Goal: Task Accomplishment & Management: Use online tool/utility

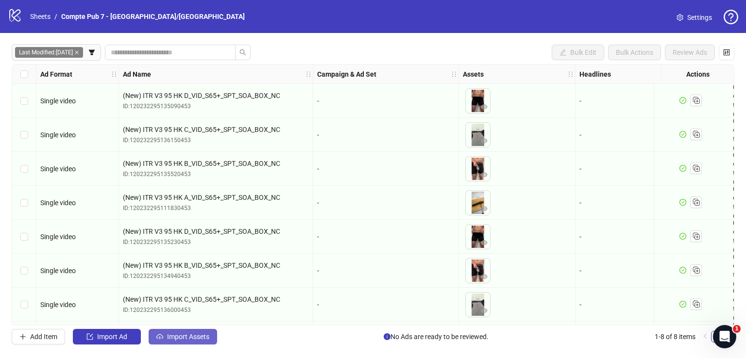
click at [177, 333] on span "Import Assets" at bounding box center [188, 337] width 42 height 8
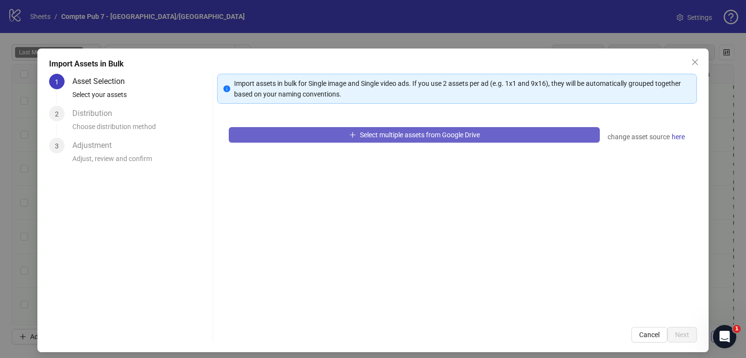
click at [286, 136] on button "Select multiple assets from Google Drive" at bounding box center [414, 135] width 371 height 16
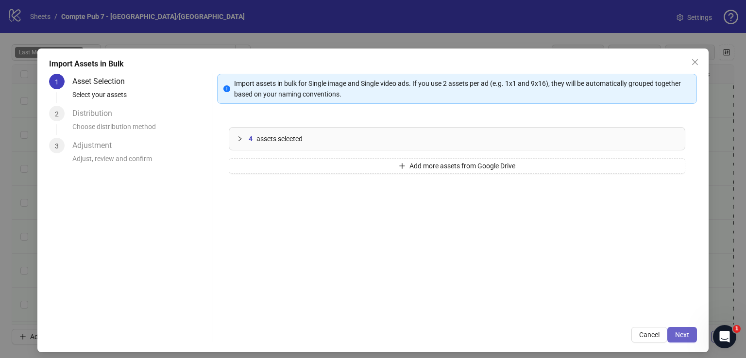
click at [675, 332] on span "Next" at bounding box center [682, 335] width 14 height 8
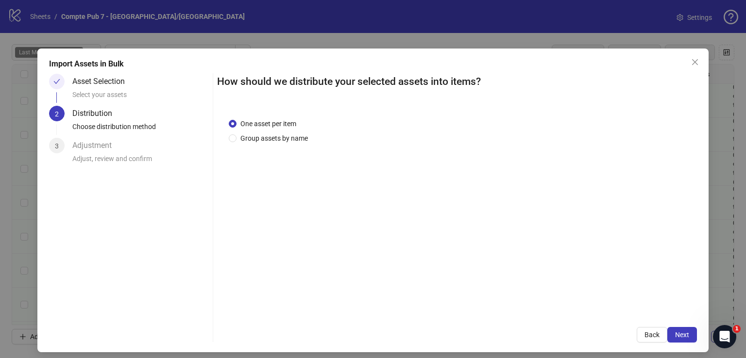
click at [675, 332] on span "Next" at bounding box center [682, 335] width 14 height 8
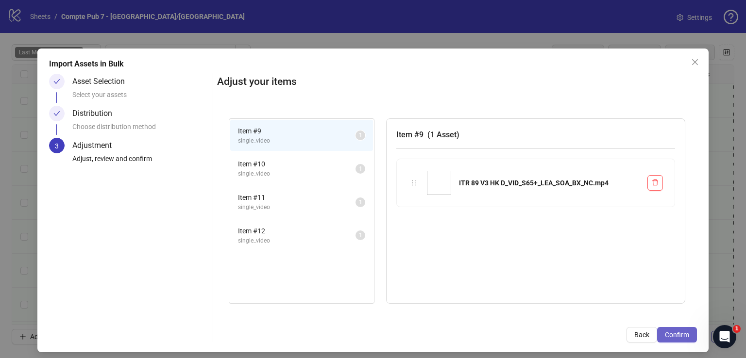
click at [674, 333] on span "Confirm" at bounding box center [677, 335] width 24 height 8
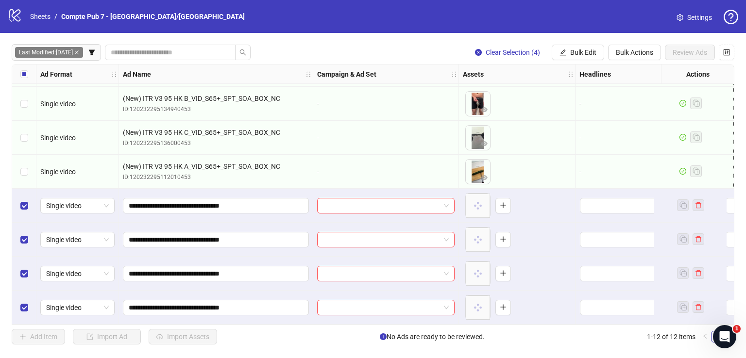
scroll to position [170, 0]
click at [583, 54] on span "Bulk Edit" at bounding box center [583, 53] width 26 height 8
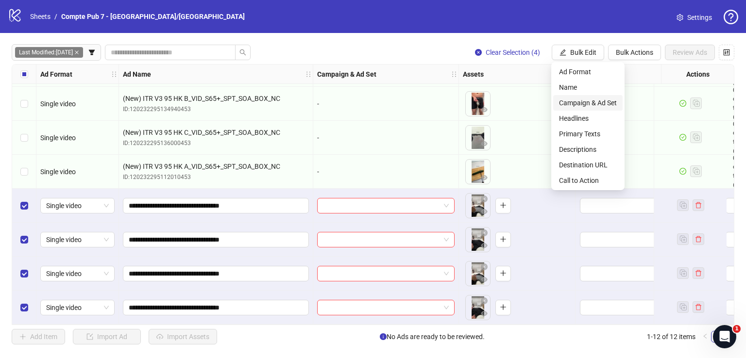
click at [571, 108] on span "Campaign & Ad Set" at bounding box center [588, 103] width 58 height 11
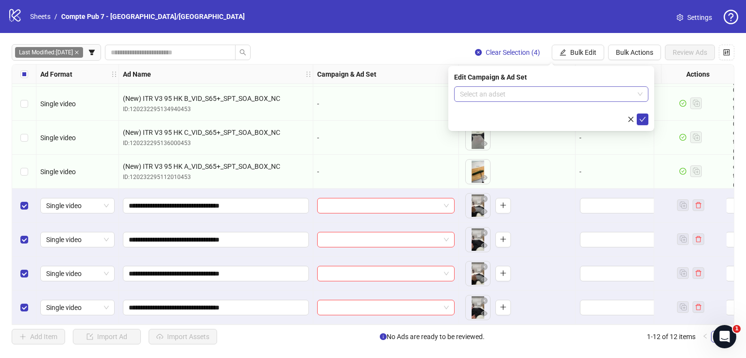
click at [540, 89] on input "search" at bounding box center [547, 94] width 174 height 15
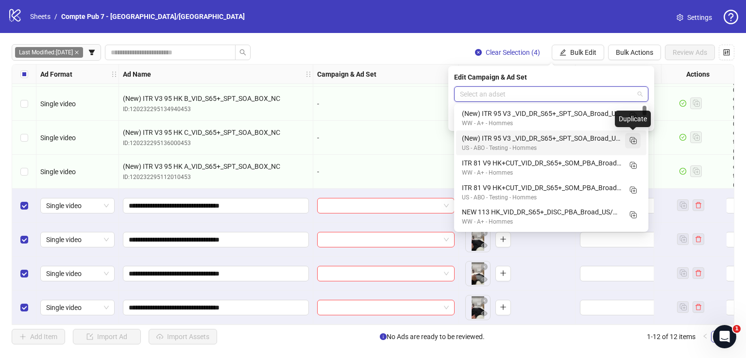
click at [630, 142] on rect "Duplicate" at bounding box center [632, 139] width 5 height 5
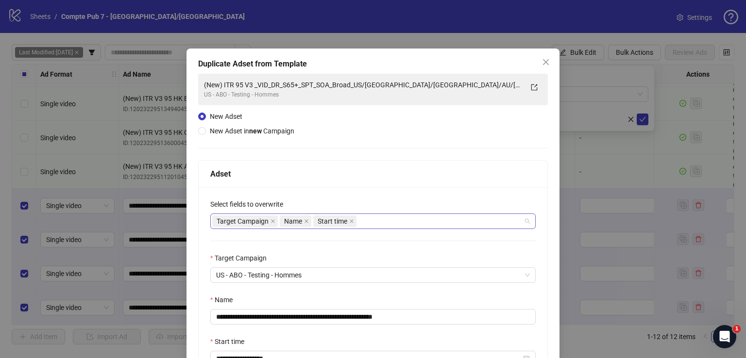
click at [380, 218] on div "Target Campaign Name Start time" at bounding box center [367, 222] width 311 height 14
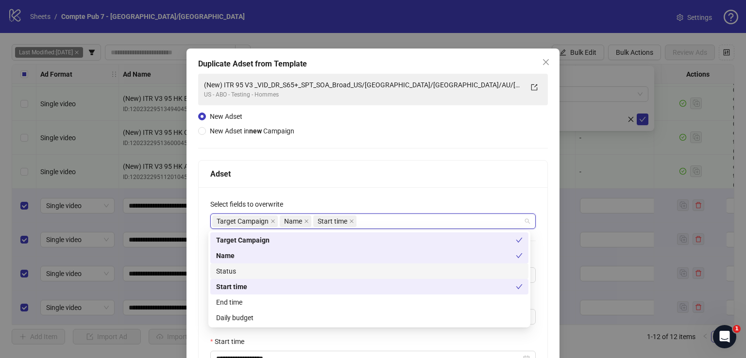
click at [336, 269] on div "Status" at bounding box center [369, 271] width 306 height 11
click at [328, 327] on div "end_time daily_budget Target Campaign Name Status Start time End time Daily bud…" at bounding box center [369, 279] width 322 height 97
click at [328, 317] on div "Daily budget" at bounding box center [369, 318] width 306 height 11
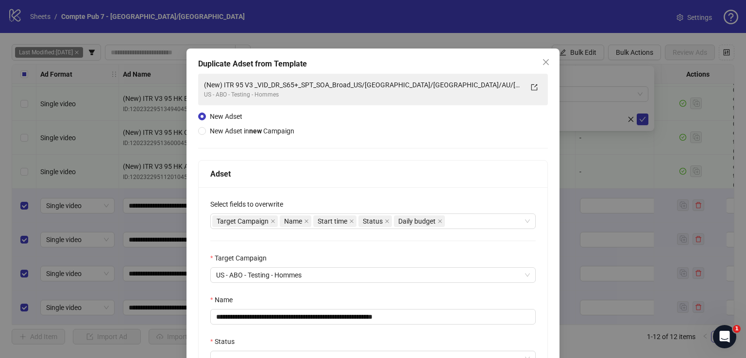
click at [356, 179] on div "Adset" at bounding box center [372, 174] width 325 height 12
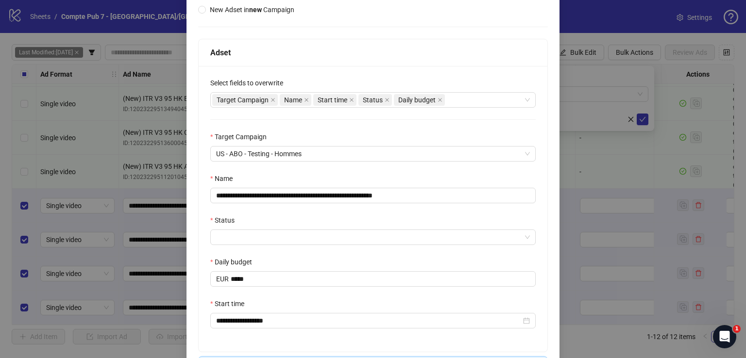
scroll to position [122, 0]
click at [326, 191] on input "**********" at bounding box center [372, 195] width 325 height 16
paste input "text"
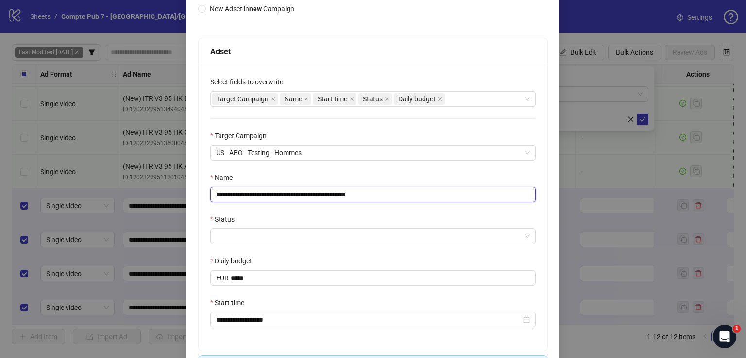
type input "**********"
click at [352, 35] on div "**********" at bounding box center [373, 168] width 350 height 434
click at [292, 238] on input "Status" at bounding box center [368, 236] width 305 height 15
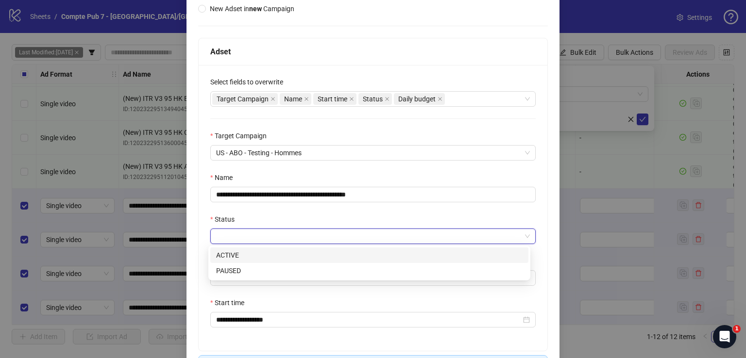
click at [288, 255] on div "ACTIVE" at bounding box center [369, 255] width 306 height 11
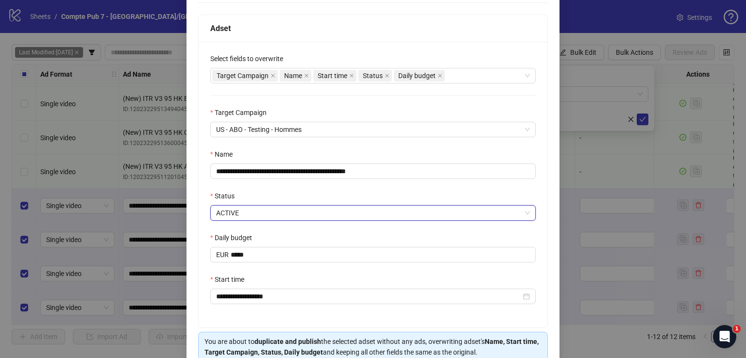
scroll to position [192, 0]
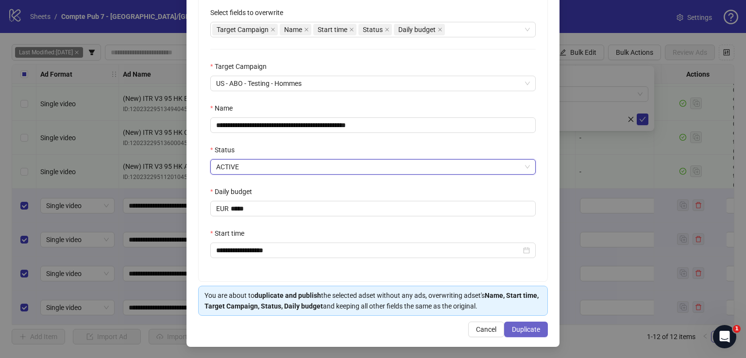
click at [516, 326] on span "Duplicate" at bounding box center [526, 330] width 28 height 8
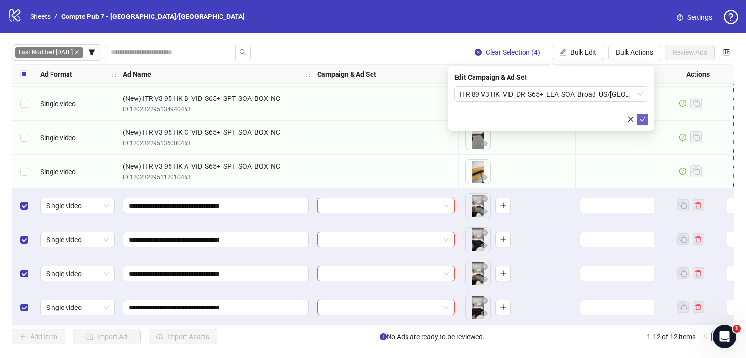
click at [644, 117] on icon "check" at bounding box center [642, 119] width 7 height 7
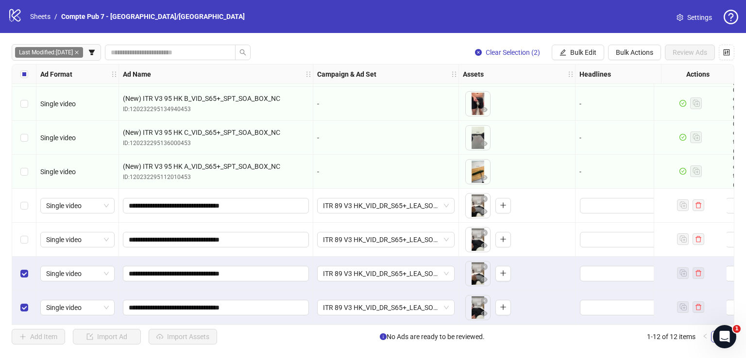
click at [33, 268] on div "Select row 11" at bounding box center [24, 274] width 24 height 34
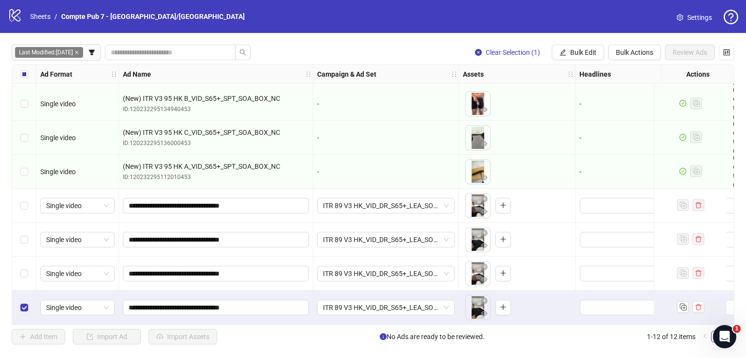
click at [32, 302] on div "Select row 12" at bounding box center [24, 308] width 24 height 34
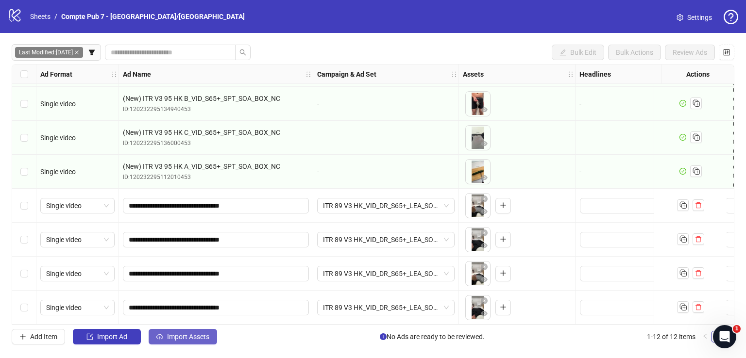
click at [181, 333] on span "Import Assets" at bounding box center [188, 337] width 42 height 8
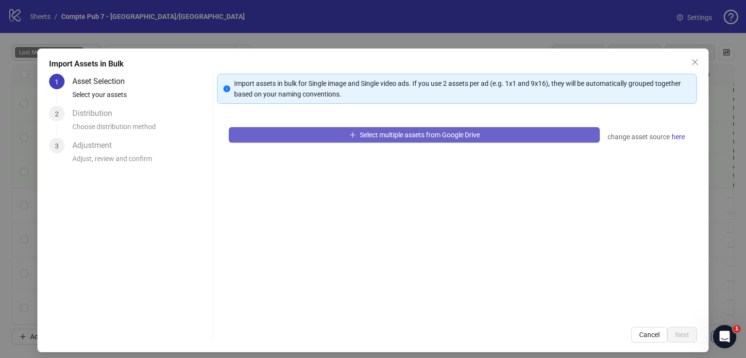
click at [315, 136] on button "Select multiple assets from Google Drive" at bounding box center [414, 135] width 371 height 16
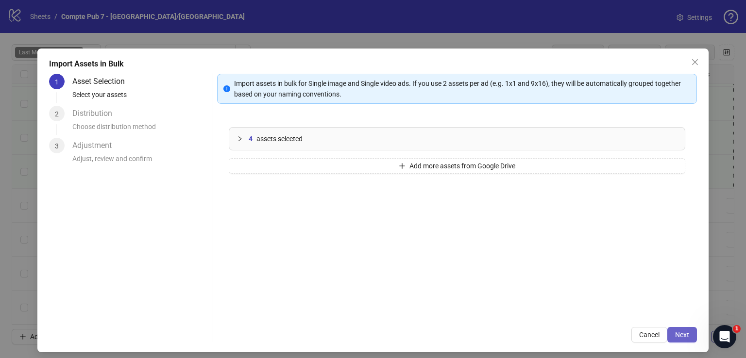
click at [680, 330] on button "Next" at bounding box center [682, 335] width 30 height 16
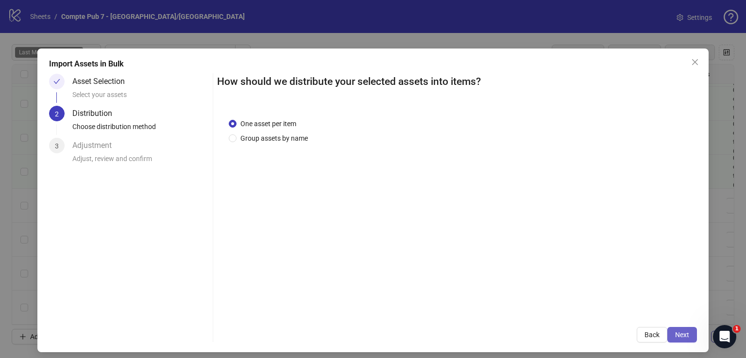
click at [678, 331] on span "Next" at bounding box center [682, 335] width 14 height 8
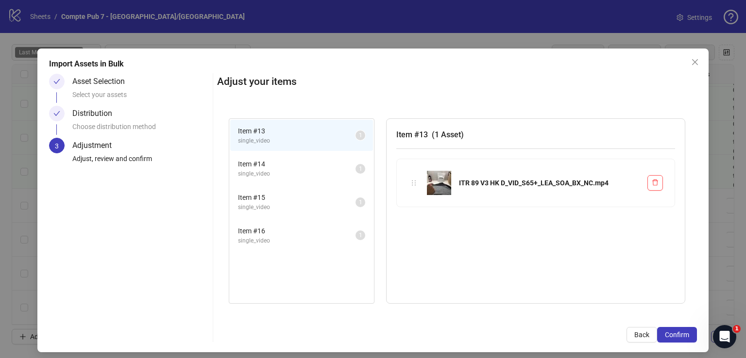
click at [678, 331] on span "Confirm" at bounding box center [677, 335] width 24 height 8
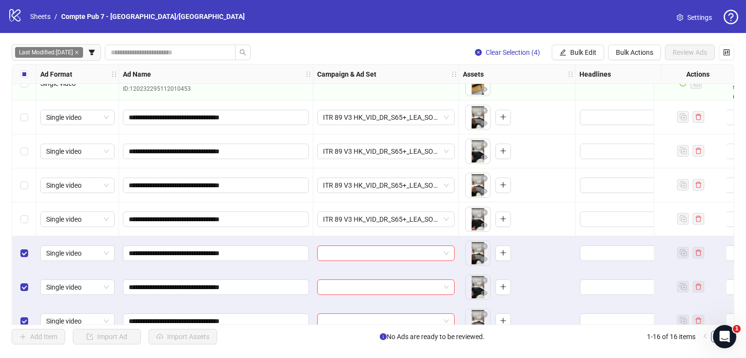
scroll to position [306, 0]
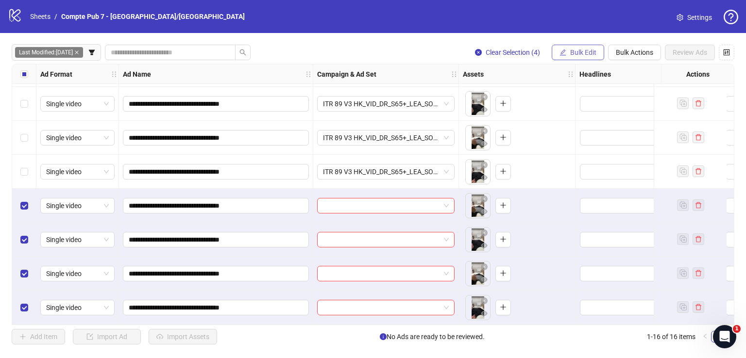
click at [578, 52] on span "Bulk Edit" at bounding box center [583, 53] width 26 height 8
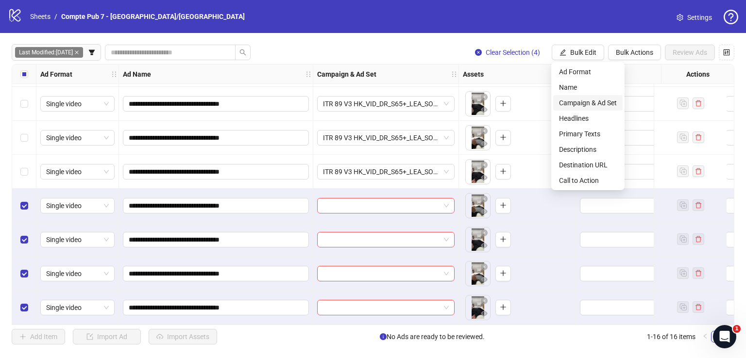
click at [572, 100] on span "Campaign & Ad Set" at bounding box center [588, 103] width 58 height 11
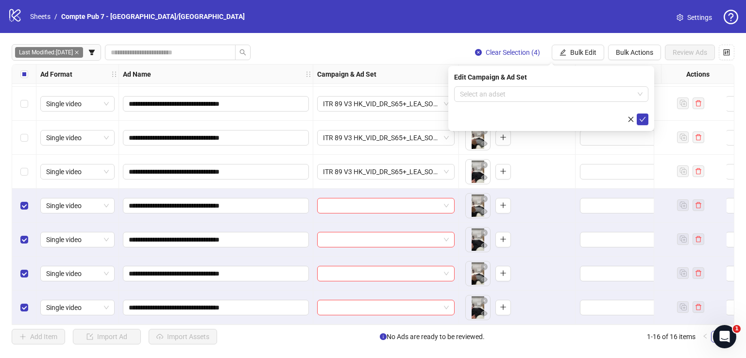
click at [558, 102] on form "Select an adset" at bounding box center [551, 105] width 194 height 39
click at [559, 93] on input "search" at bounding box center [547, 94] width 174 height 15
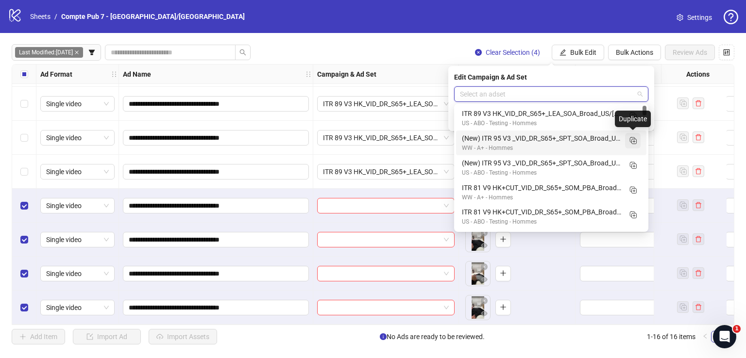
click at [633, 140] on icon "Duplicate" at bounding box center [633, 141] width 10 height 10
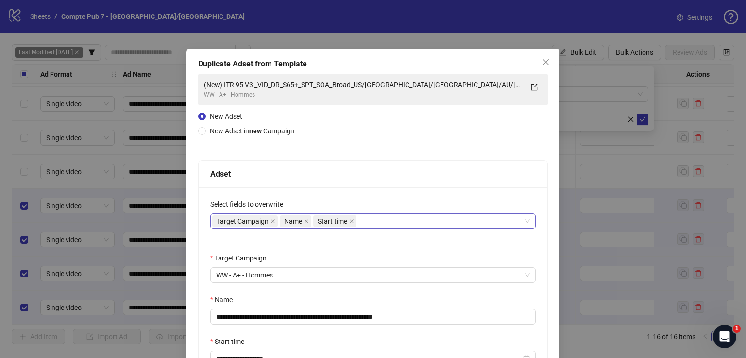
click at [391, 218] on div "Target Campaign Name Start time" at bounding box center [367, 222] width 311 height 14
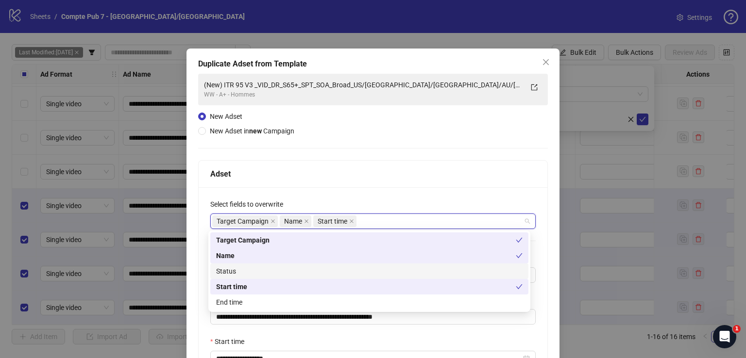
click at [309, 272] on div "Status" at bounding box center [369, 271] width 306 height 11
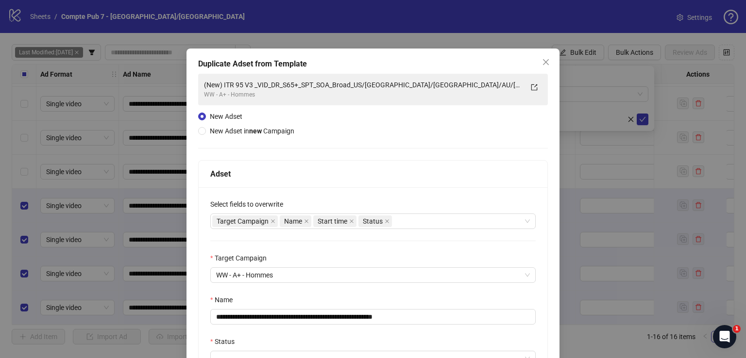
click at [370, 177] on div "Adset" at bounding box center [372, 174] width 325 height 12
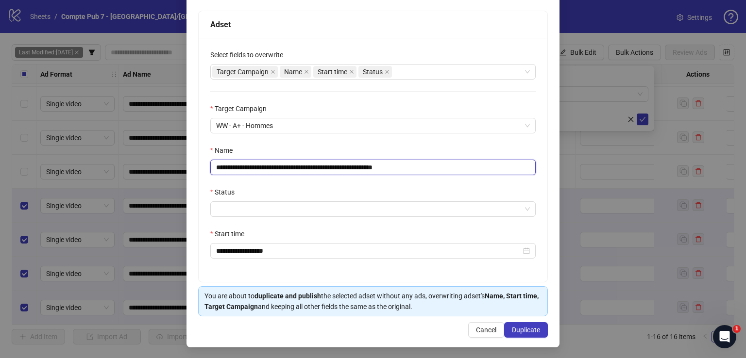
click at [352, 169] on input "**********" at bounding box center [372, 168] width 325 height 16
paste input "text"
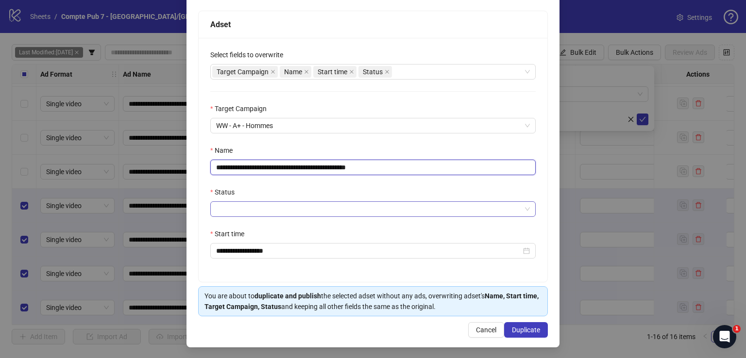
type input "**********"
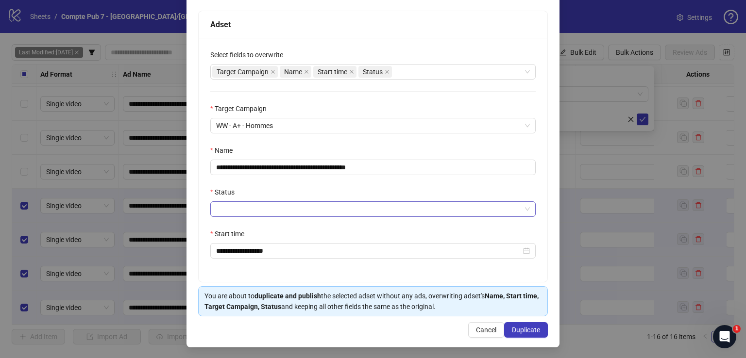
click at [302, 209] on input "Status" at bounding box center [368, 209] width 305 height 15
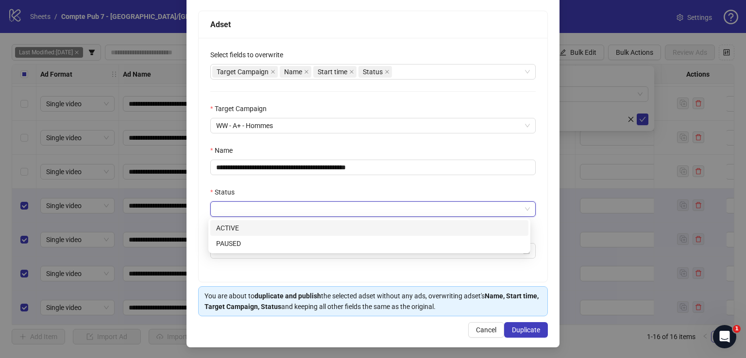
click at [294, 227] on div "ACTIVE" at bounding box center [369, 228] width 306 height 11
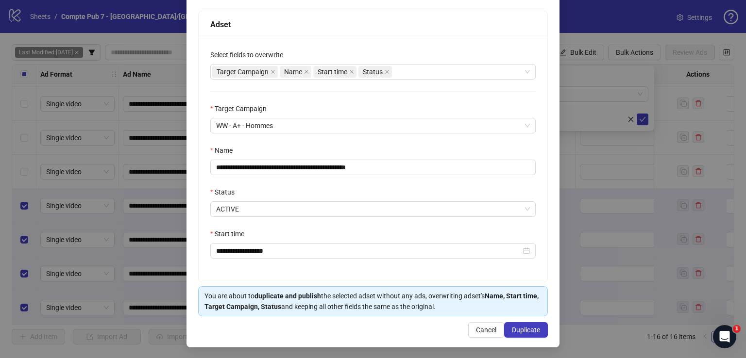
click at [332, 185] on div "**********" at bounding box center [373, 160] width 349 height 244
click at [518, 326] on span "Duplicate" at bounding box center [526, 330] width 28 height 8
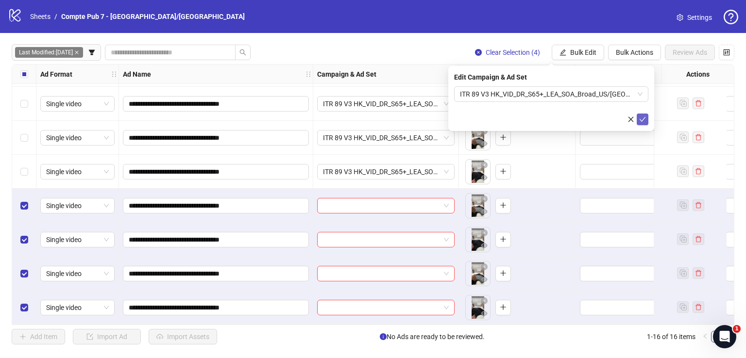
click at [642, 115] on button "submit" at bounding box center [643, 120] width 12 height 12
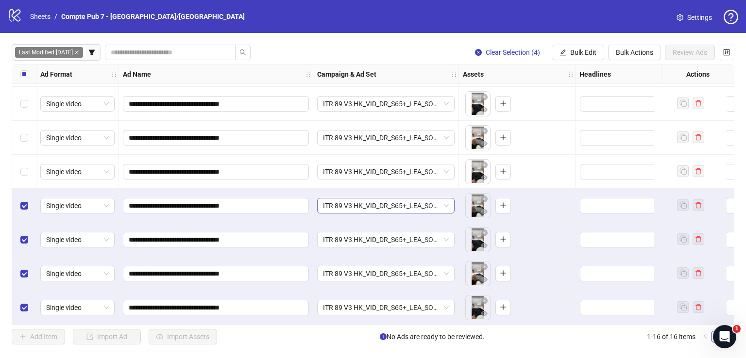
click at [371, 202] on span "ITR 89 V3 HK_VID_DR_S65+_LEA_SOA_Broad_US/[GEOGRAPHIC_DATA]/[GEOGRAPHIC_DATA]/A…" at bounding box center [386, 206] width 126 height 15
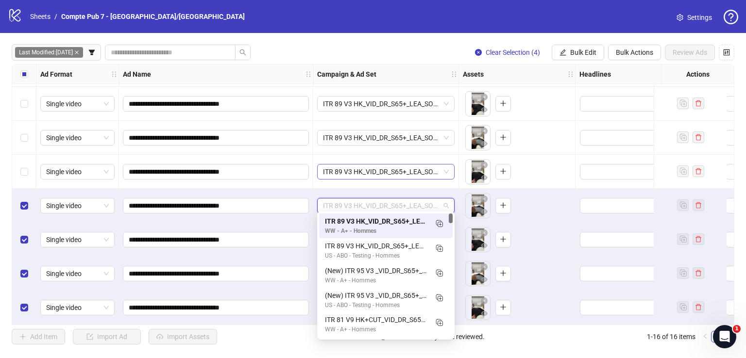
click at [383, 166] on span "ITR 89 V3 HK_VID_DR_S65+_LEA_SOA_Broad_US/[GEOGRAPHIC_DATA]/[GEOGRAPHIC_DATA]/A…" at bounding box center [386, 172] width 126 height 15
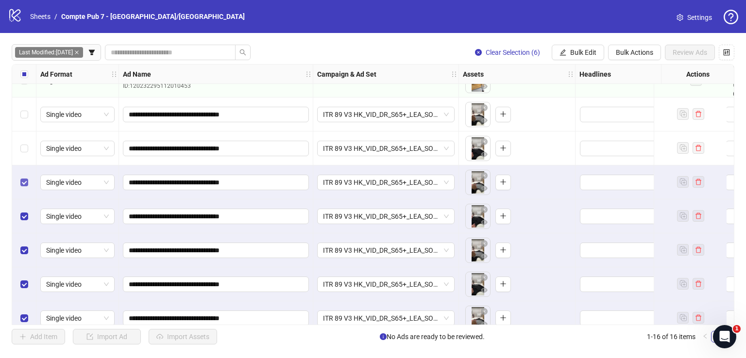
scroll to position [256, 0]
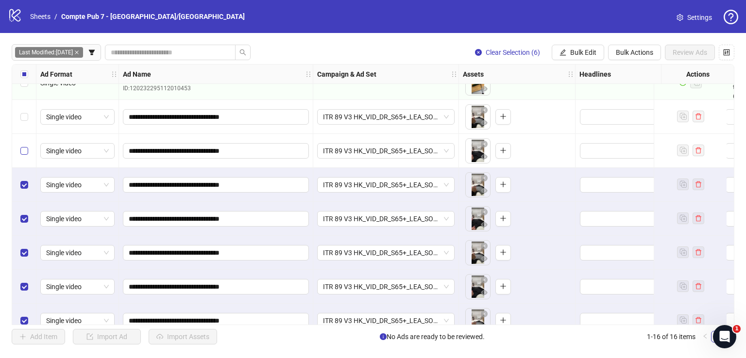
click at [25, 146] on label "Select row 10" at bounding box center [24, 151] width 8 height 11
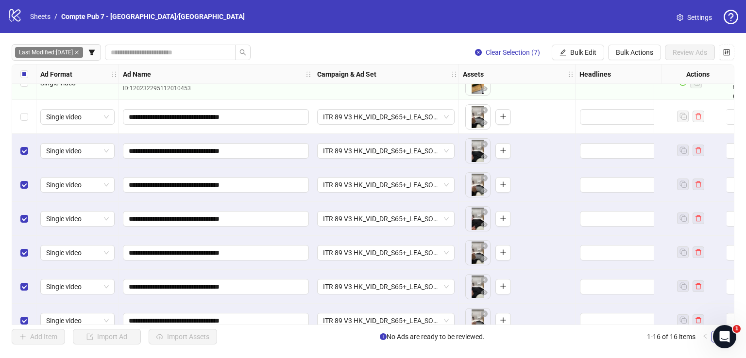
click at [29, 119] on div "Select row 9" at bounding box center [24, 117] width 24 height 34
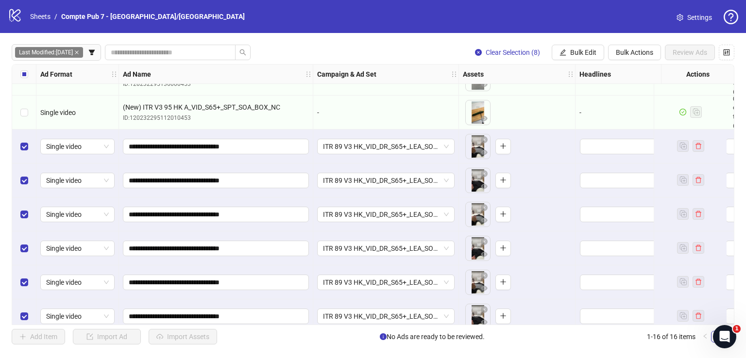
scroll to position [264, 0]
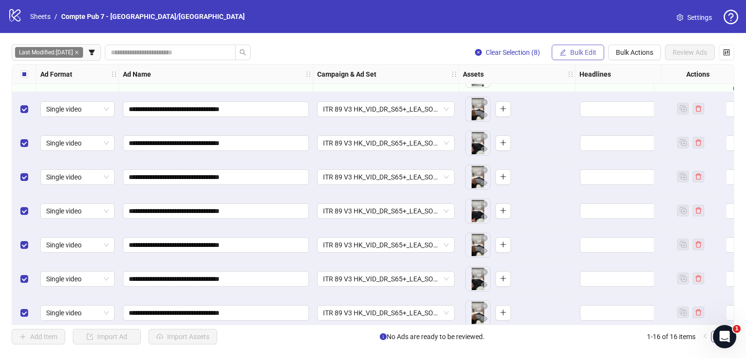
click at [575, 56] on span "Bulk Edit" at bounding box center [583, 53] width 26 height 8
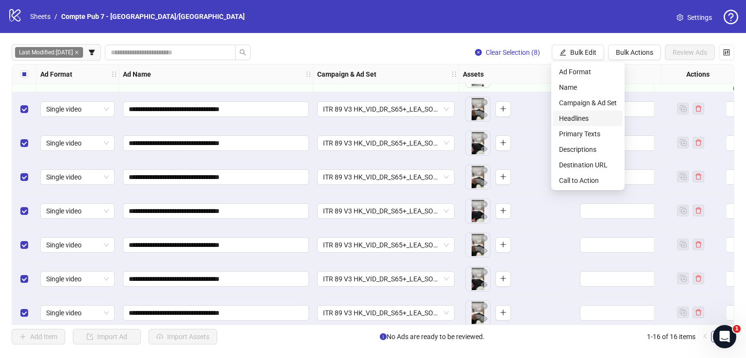
click at [585, 117] on span "Headlines" at bounding box center [588, 118] width 58 height 11
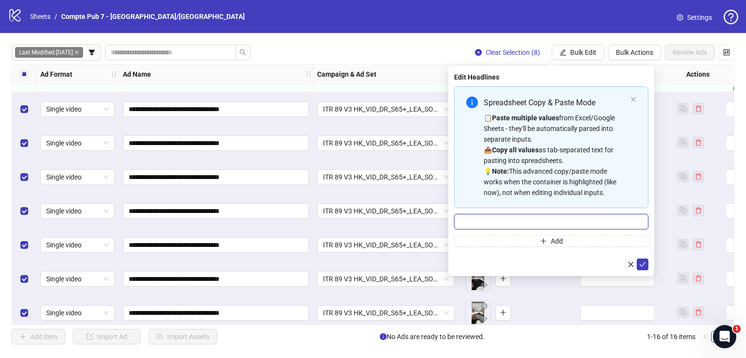
click at [546, 222] on input "Multi-input container - paste or copy values" at bounding box center [551, 222] width 194 height 16
paste input "**********"
type input "**********"
click at [645, 265] on icon "check" at bounding box center [642, 264] width 7 height 7
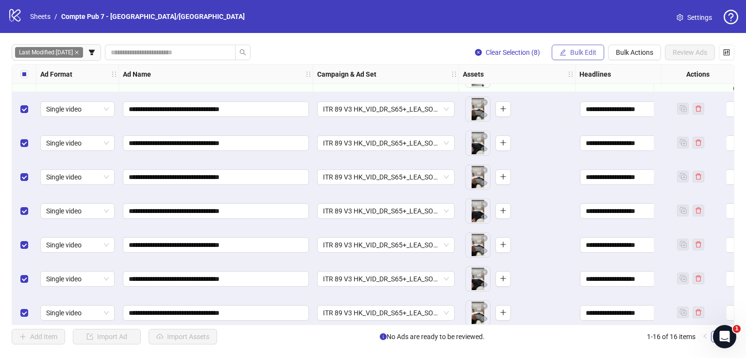
click at [586, 51] on span "Bulk Edit" at bounding box center [583, 53] width 26 height 8
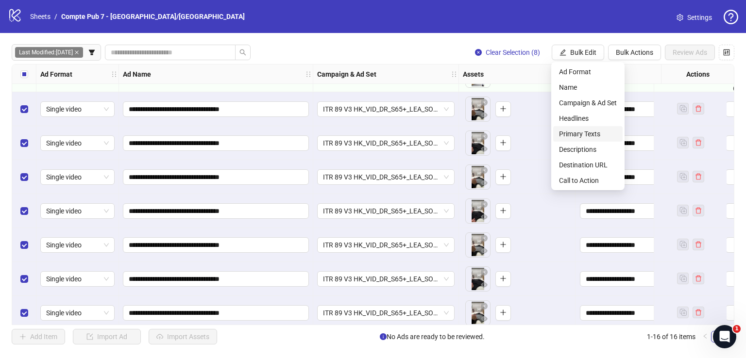
click at [594, 136] on span "Primary Texts" at bounding box center [588, 134] width 58 height 11
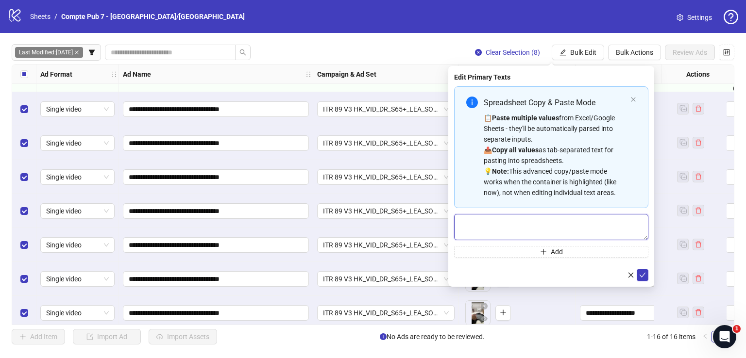
click at [584, 222] on textarea "Multi-text input container - paste or copy values" at bounding box center [551, 227] width 194 height 26
paste textarea "**********"
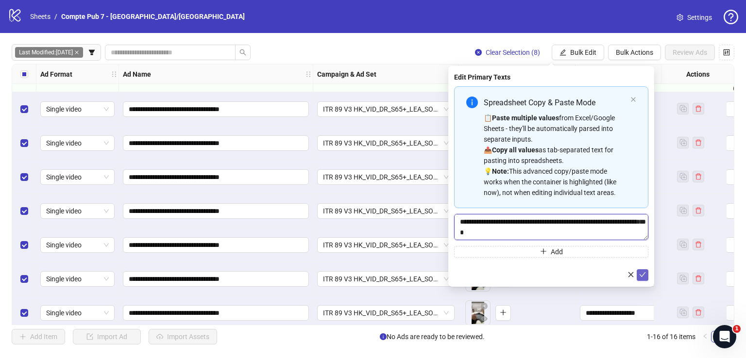
type textarea "**********"
click at [641, 272] on icon "check" at bounding box center [642, 275] width 7 height 7
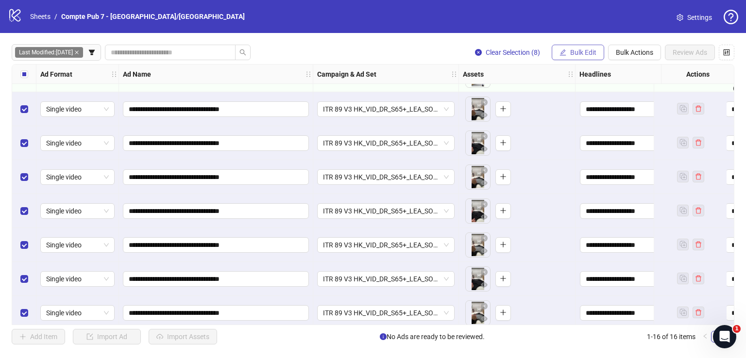
click at [573, 47] on button "Bulk Edit" at bounding box center [578, 53] width 52 height 16
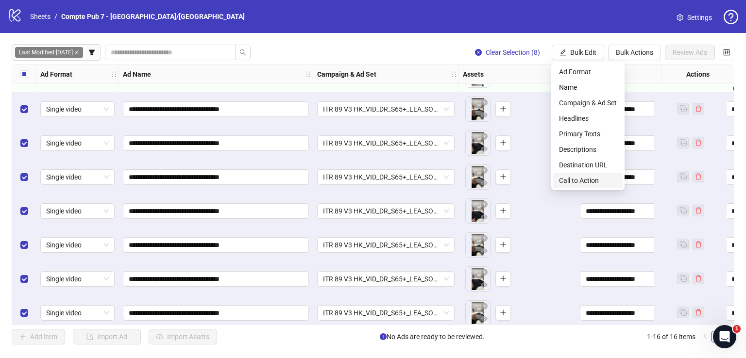
click at [566, 184] on span "Call to Action" at bounding box center [588, 180] width 58 height 11
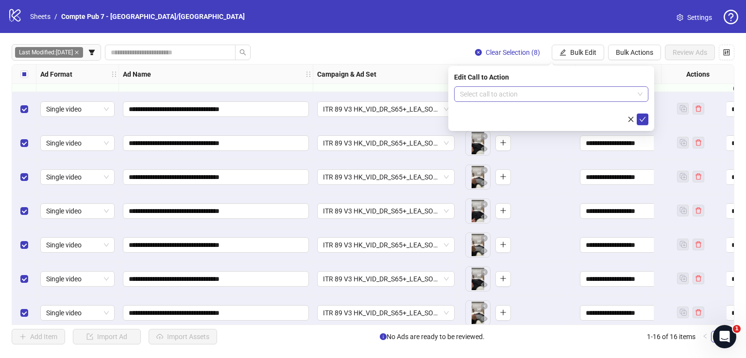
click at [542, 92] on input "search" at bounding box center [547, 94] width 174 height 15
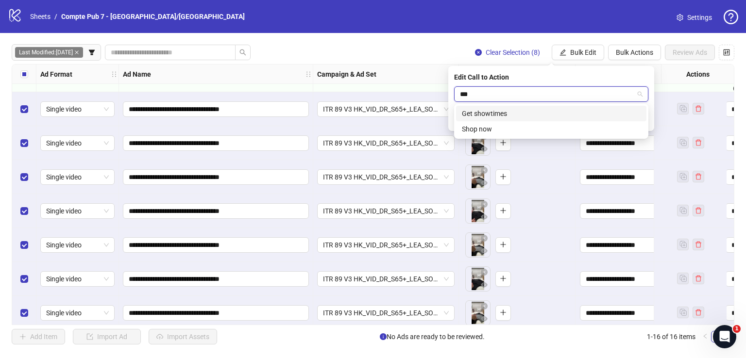
type input "****"
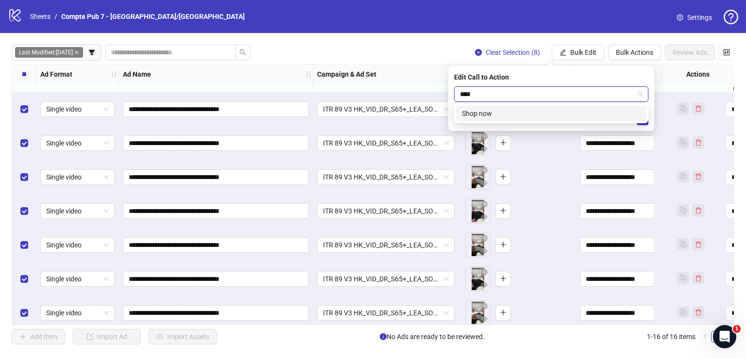
click at [552, 119] on div "Shop now" at bounding box center [551, 113] width 179 height 11
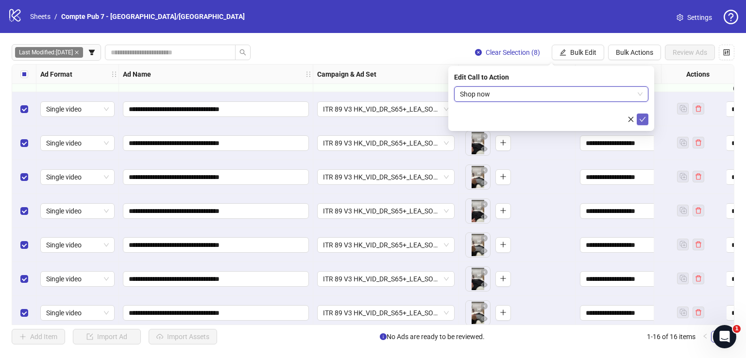
click at [646, 121] on icon "check" at bounding box center [642, 119] width 7 height 7
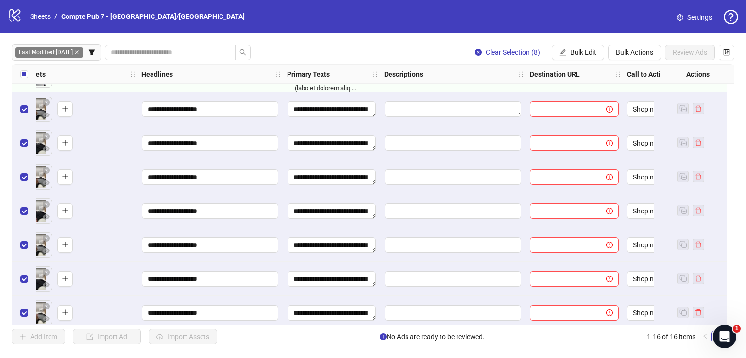
scroll to position [264, 453]
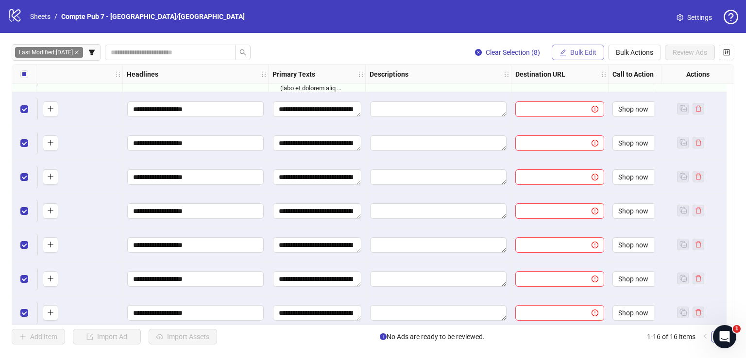
click at [570, 49] on span "Bulk Edit" at bounding box center [583, 53] width 26 height 8
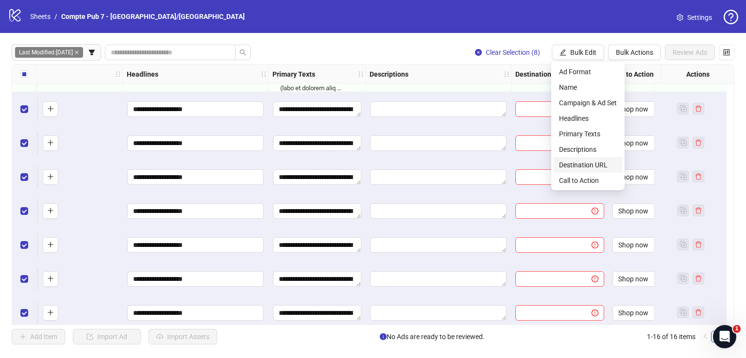
click at [593, 160] on span "Destination URL" at bounding box center [588, 165] width 58 height 11
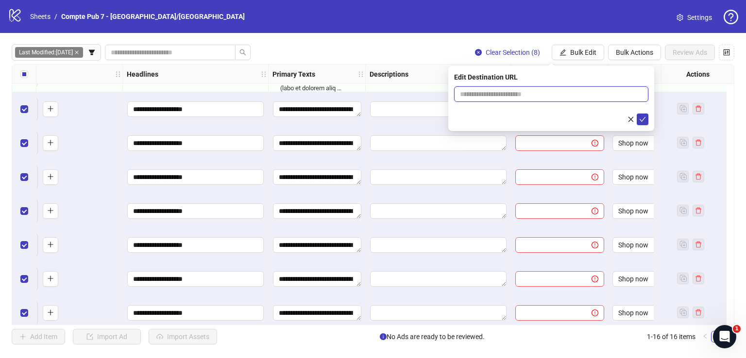
click at [557, 98] on input "text" at bounding box center [547, 94] width 175 height 11
paste input "**********"
type input "**********"
click at [644, 119] on icon "check" at bounding box center [643, 119] width 6 height 5
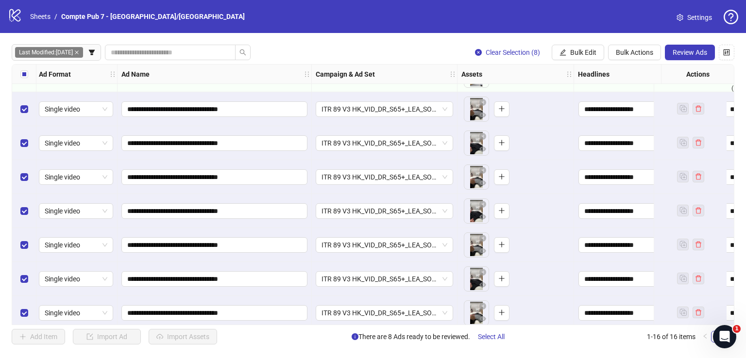
scroll to position [264, 0]
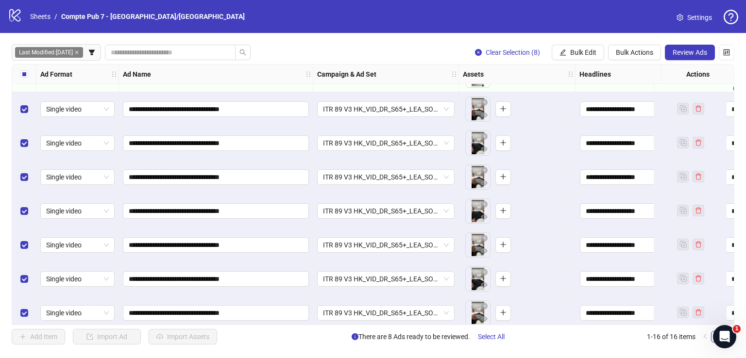
drag, startPoint x: 683, startPoint y: 45, endPoint x: 678, endPoint y: 61, distance: 16.3
click at [683, 45] on button "Review Ads" at bounding box center [690, 53] width 50 height 16
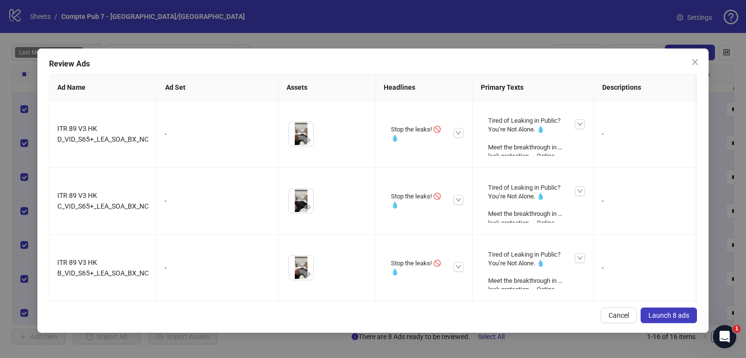
click at [662, 318] on span "Launch 8 ads" at bounding box center [668, 316] width 41 height 8
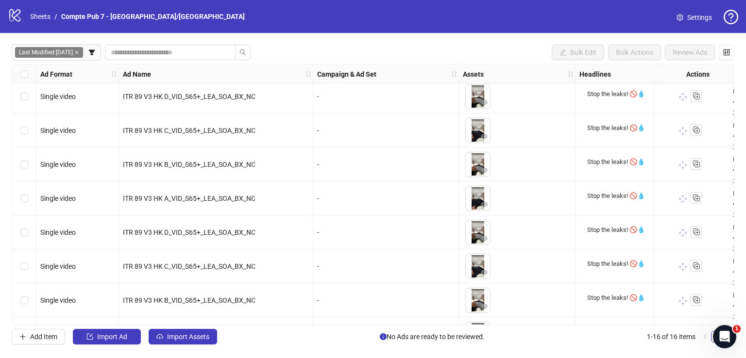
scroll to position [279, 0]
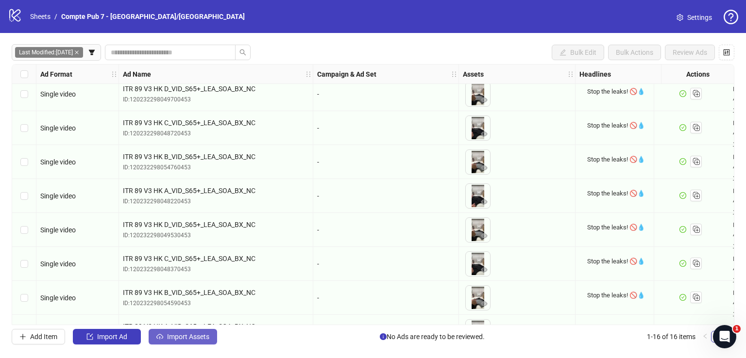
click at [182, 339] on span "Import Assets" at bounding box center [188, 337] width 42 height 8
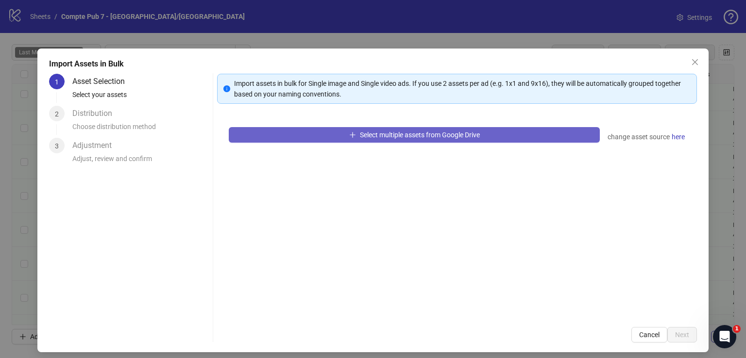
click at [360, 135] on span "Select multiple assets from Google Drive" at bounding box center [420, 135] width 120 height 8
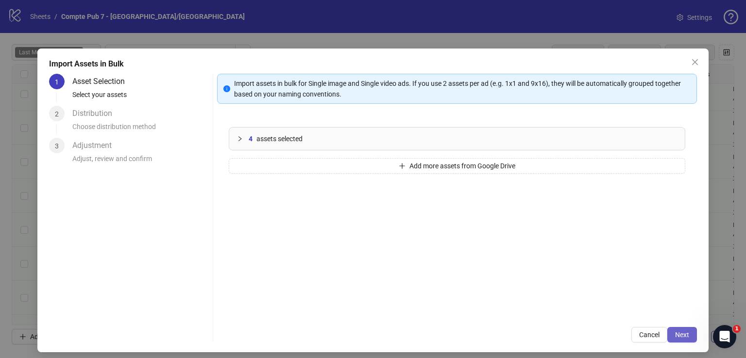
click at [667, 335] on button "Next" at bounding box center [682, 335] width 30 height 16
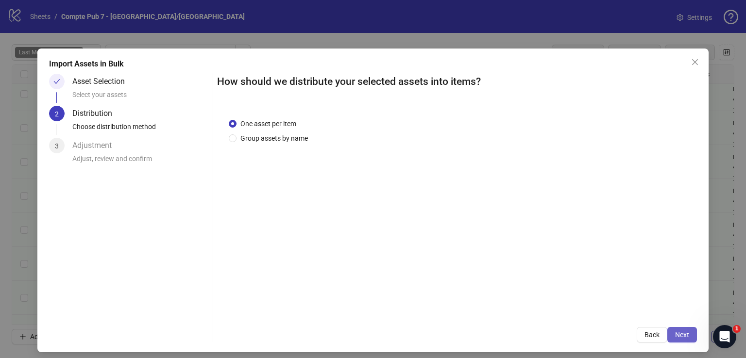
click at [675, 335] on span "Next" at bounding box center [682, 335] width 14 height 8
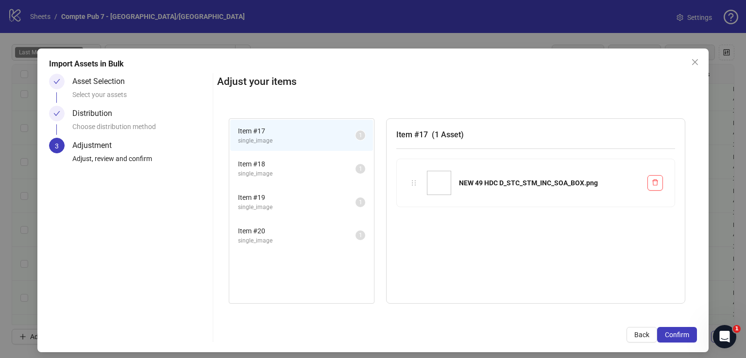
click at [672, 335] on span "Confirm" at bounding box center [677, 335] width 24 height 8
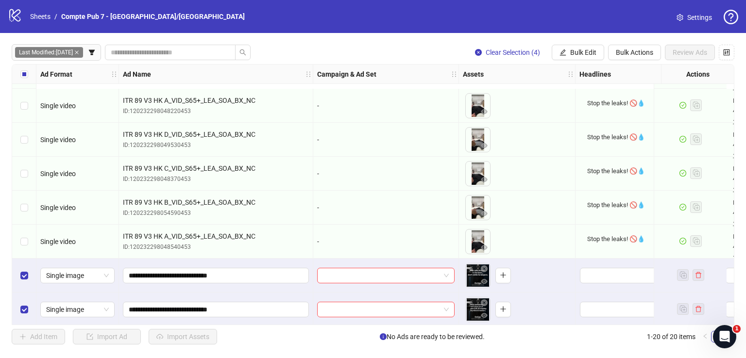
scroll to position [442, 0]
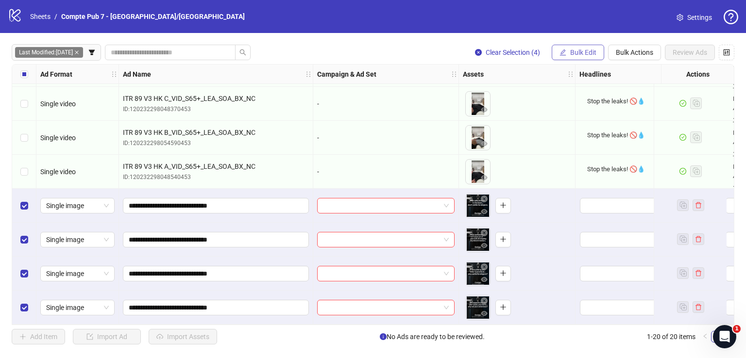
click at [582, 49] on span "Bulk Edit" at bounding box center [583, 53] width 26 height 8
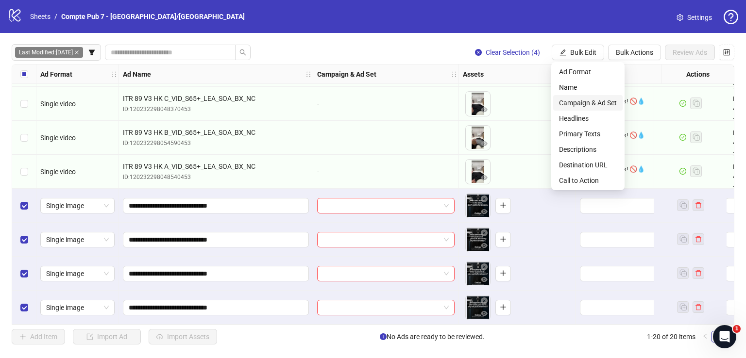
click at [579, 101] on span "Campaign & Ad Set" at bounding box center [588, 103] width 58 height 11
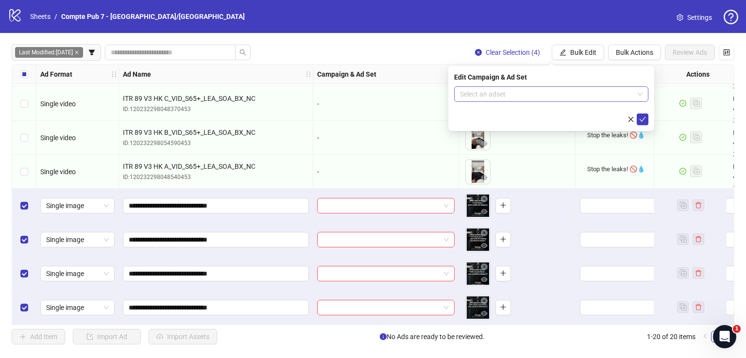
click at [532, 91] on input "search" at bounding box center [547, 94] width 174 height 15
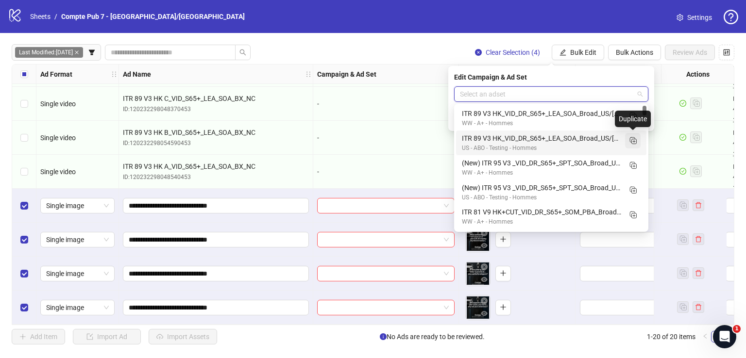
click at [631, 144] on icon "Duplicate" at bounding box center [633, 141] width 10 height 10
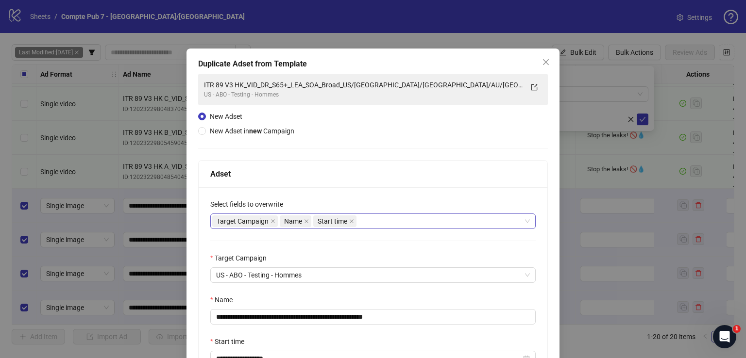
click at [390, 226] on div "Target Campaign Name Start time" at bounding box center [367, 222] width 311 height 14
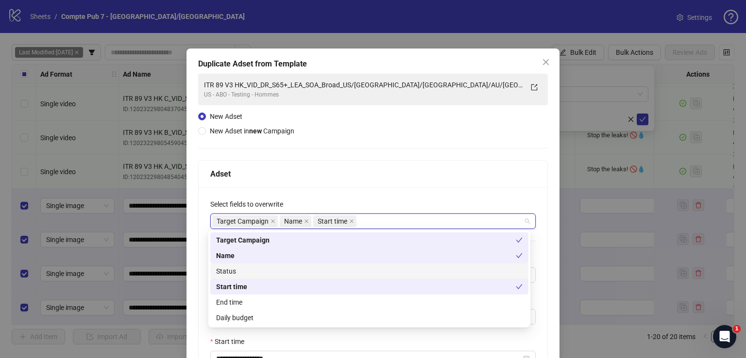
click at [349, 267] on div "Status" at bounding box center [369, 271] width 306 height 11
click at [341, 315] on div "Daily budget" at bounding box center [369, 318] width 306 height 11
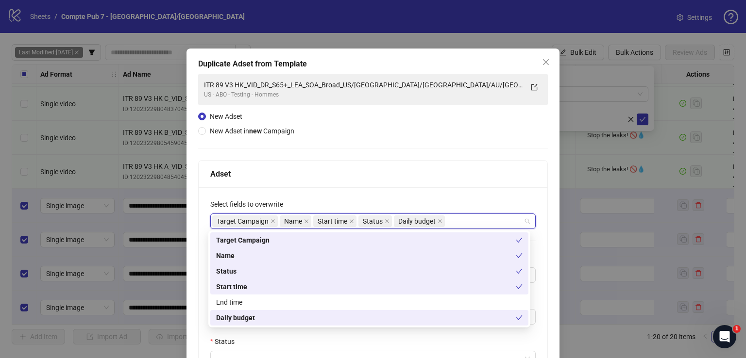
click at [369, 174] on div "Adset" at bounding box center [372, 174] width 325 height 12
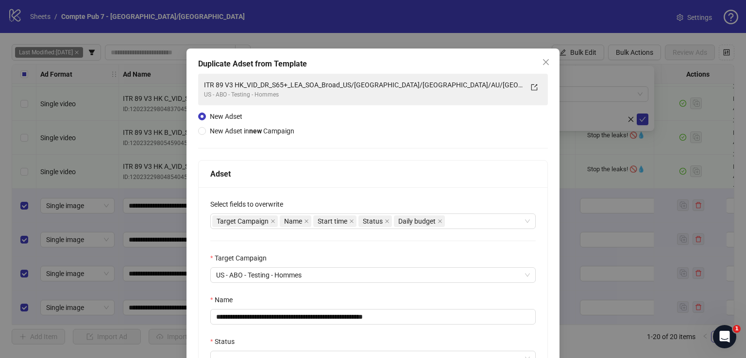
scroll to position [130, 0]
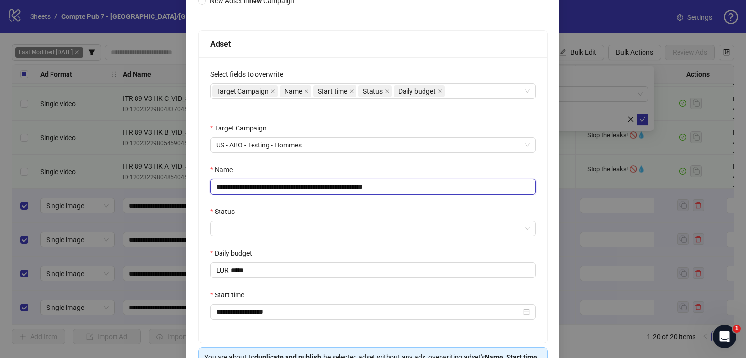
click at [309, 189] on input "**********" at bounding box center [372, 187] width 325 height 16
paste input "text"
type input "**********"
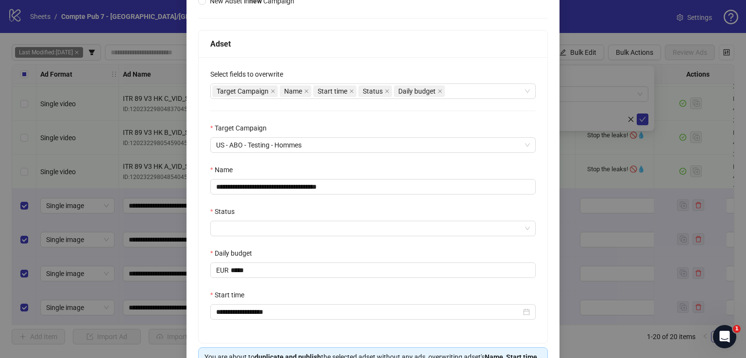
click at [352, 41] on div "Adset" at bounding box center [372, 44] width 325 height 12
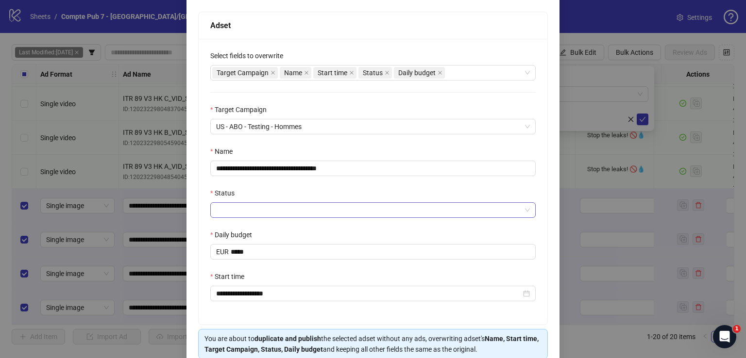
click at [285, 213] on input "Status" at bounding box center [368, 210] width 305 height 15
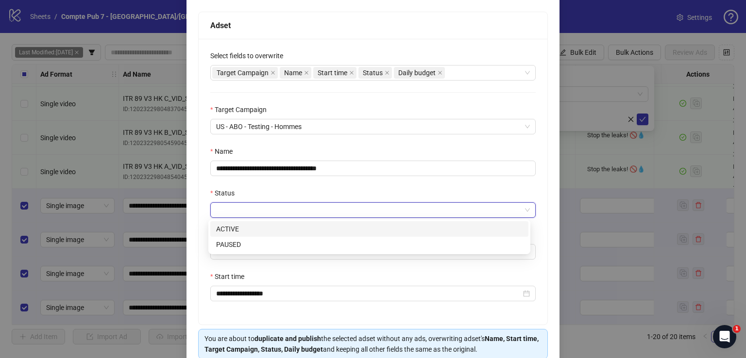
click at [282, 226] on div "ACTIVE" at bounding box center [369, 229] width 306 height 11
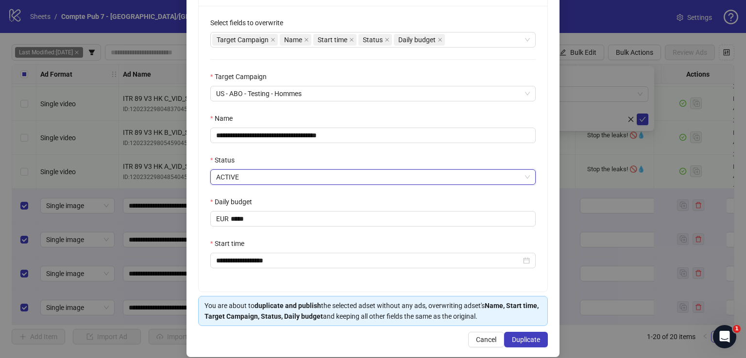
scroll to position [186, 0]
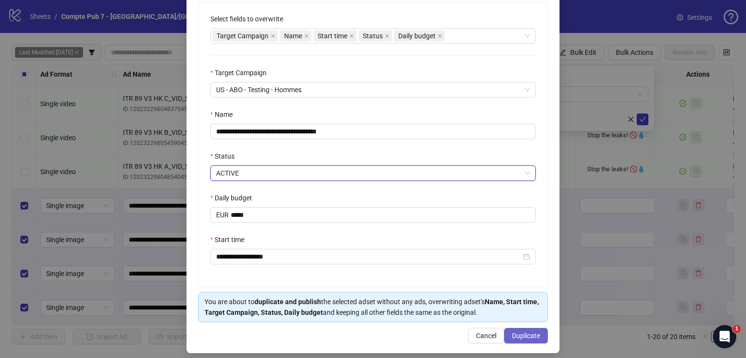
click at [523, 333] on span "Duplicate" at bounding box center [526, 336] width 28 height 8
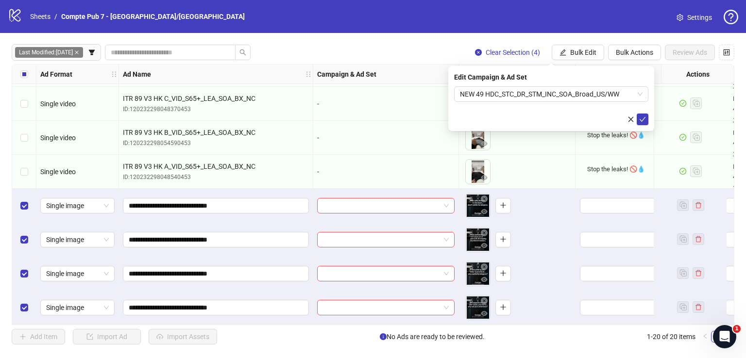
click at [644, 118] on icon "check" at bounding box center [643, 119] width 6 height 5
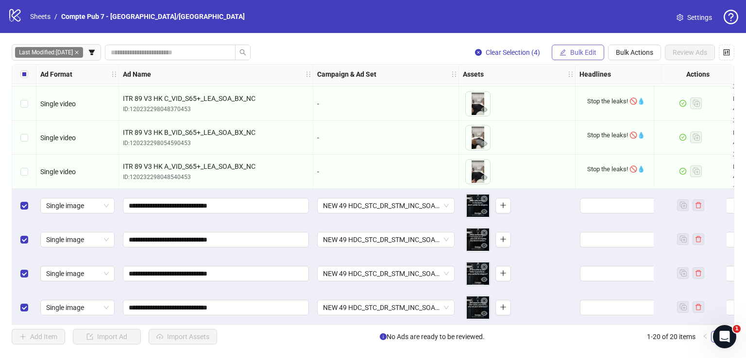
click at [587, 56] on span "Bulk Edit" at bounding box center [583, 53] width 26 height 8
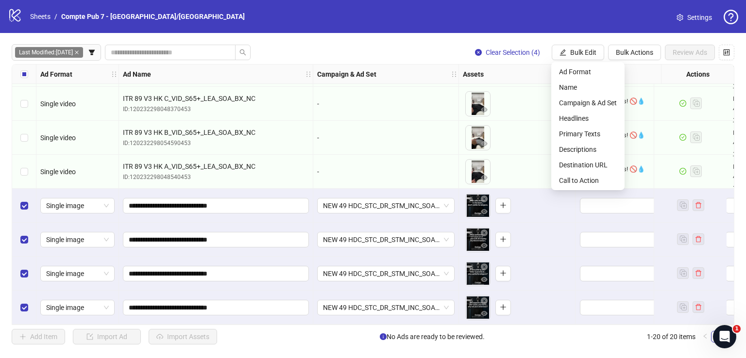
click at [17, 196] on div "Select row 17" at bounding box center [24, 206] width 24 height 34
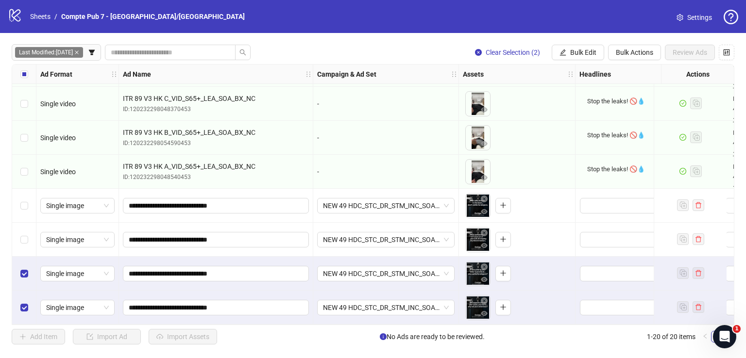
click at [20, 260] on div "Select row 19" at bounding box center [24, 274] width 24 height 34
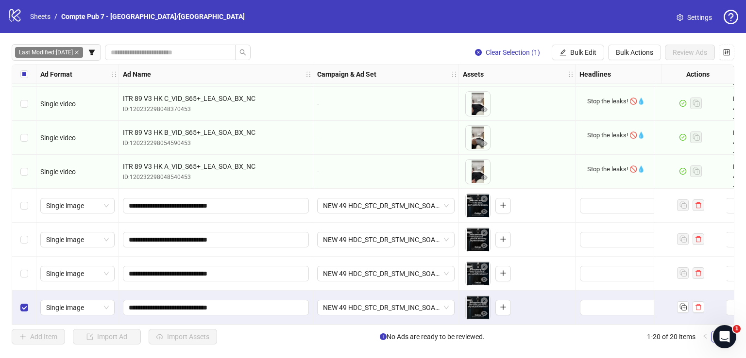
click at [20, 293] on div "Select row 20" at bounding box center [24, 308] width 24 height 34
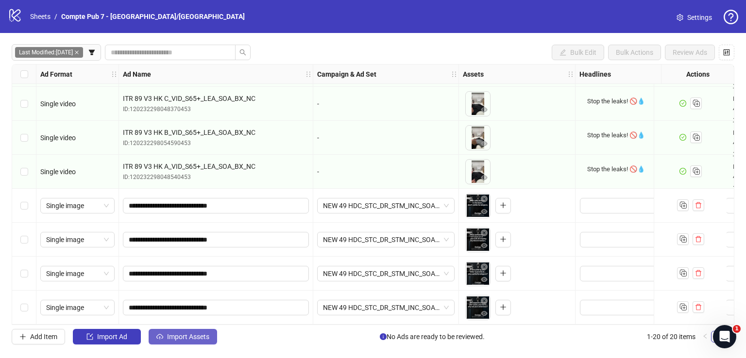
click at [188, 339] on span "Import Assets" at bounding box center [188, 337] width 42 height 8
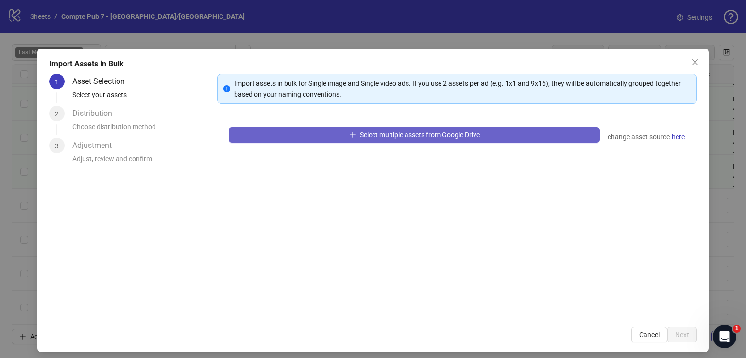
click at [368, 133] on span "Select multiple assets from Google Drive" at bounding box center [420, 135] width 120 height 8
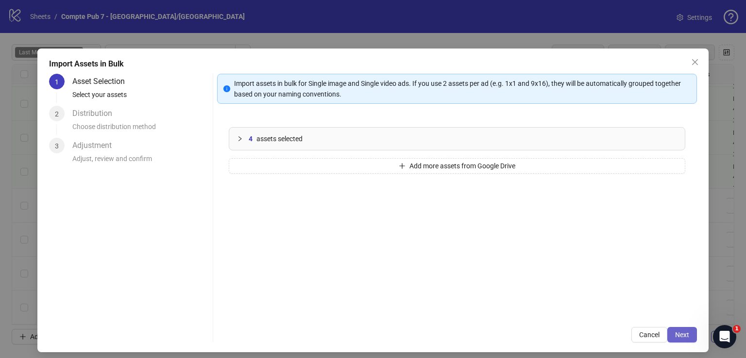
click at [676, 334] on span "Next" at bounding box center [682, 335] width 14 height 8
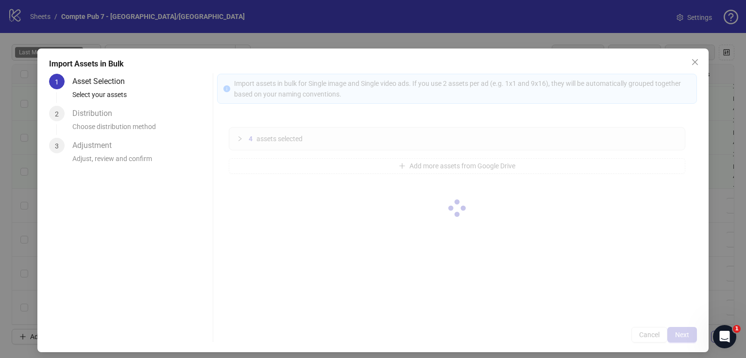
click at [676, 334] on div at bounding box center [457, 208] width 480 height 269
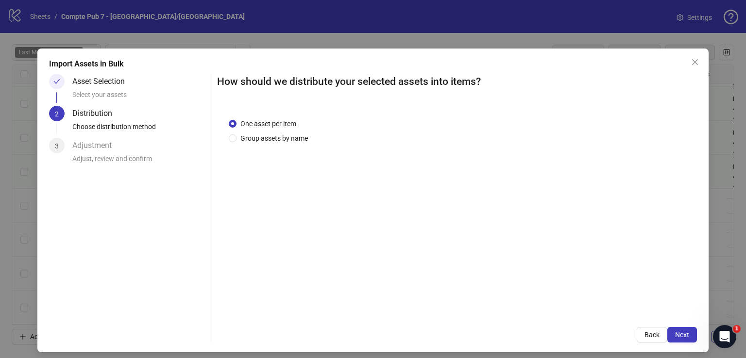
click at [676, 334] on span "Next" at bounding box center [682, 335] width 14 height 8
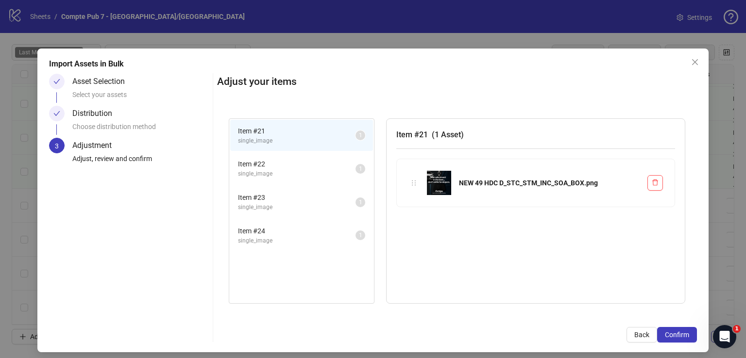
click at [676, 334] on span "Confirm" at bounding box center [677, 335] width 24 height 8
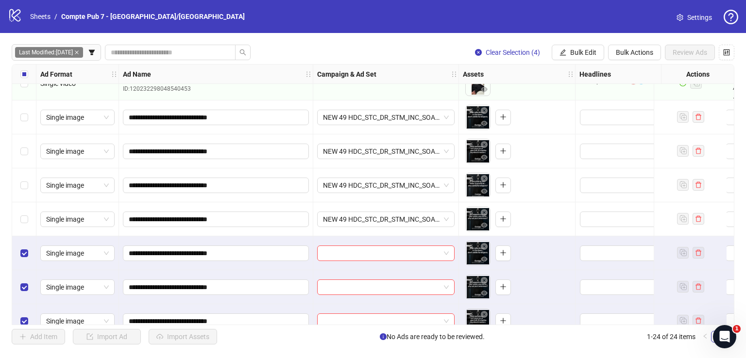
scroll to position [578, 0]
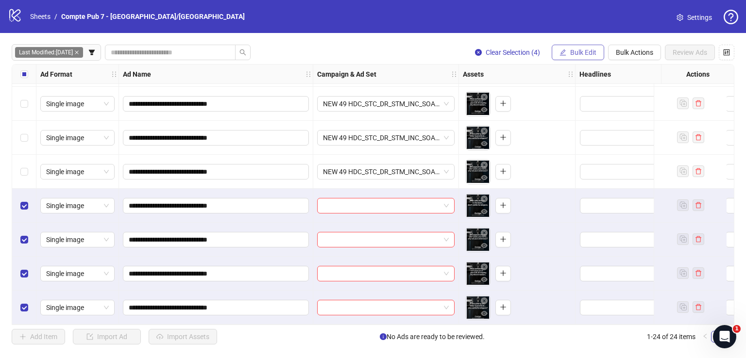
click at [587, 51] on span "Bulk Edit" at bounding box center [583, 53] width 26 height 8
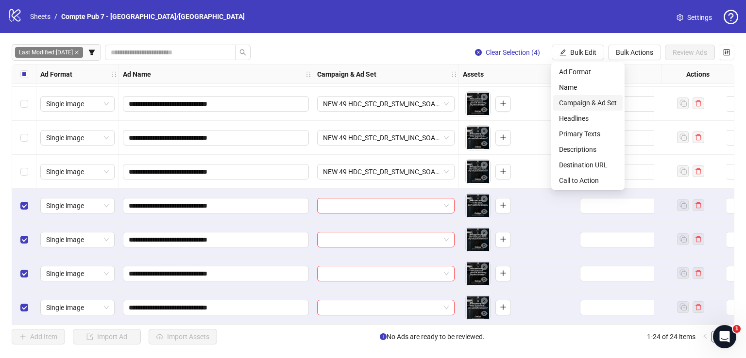
click at [592, 104] on span "Campaign & Ad Set" at bounding box center [588, 103] width 58 height 11
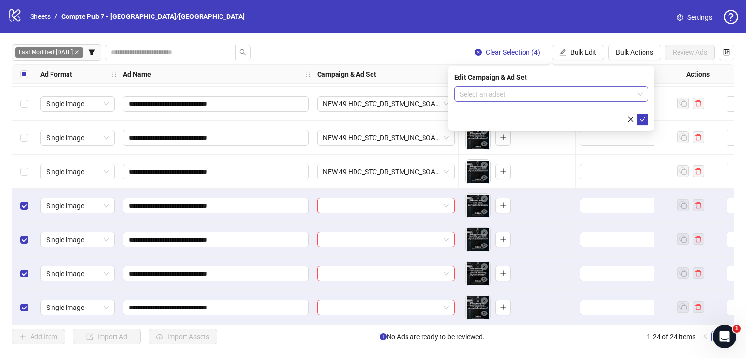
click at [492, 96] on input "search" at bounding box center [547, 94] width 174 height 15
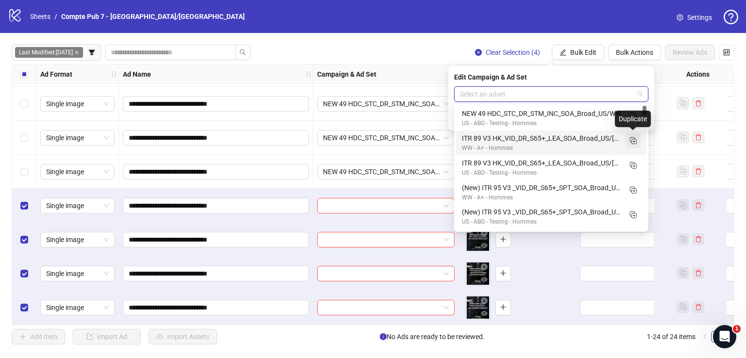
click at [635, 142] on icon "Duplicate" at bounding box center [633, 141] width 10 height 10
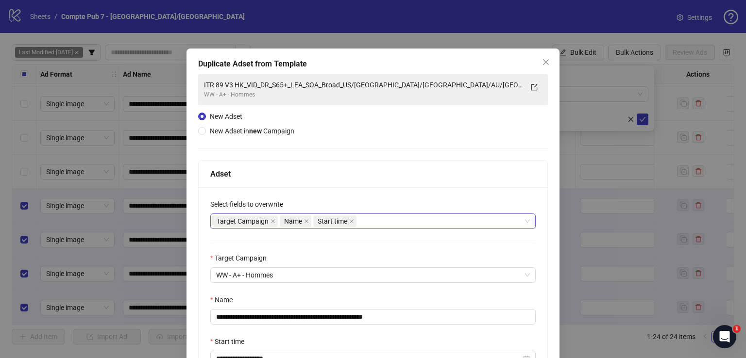
click at [385, 220] on div "Target Campaign Name Start time" at bounding box center [367, 222] width 311 height 14
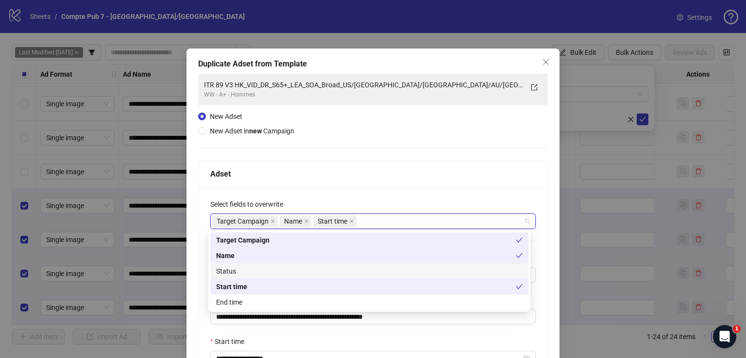
click at [333, 269] on div "Status" at bounding box center [369, 271] width 306 height 11
click at [385, 165] on div "Adset" at bounding box center [373, 174] width 349 height 27
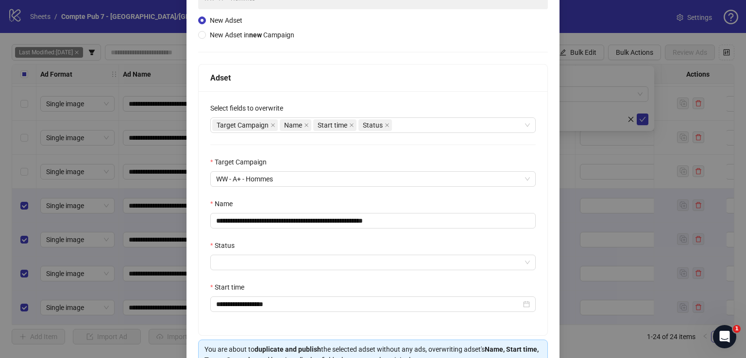
scroll to position [102, 0]
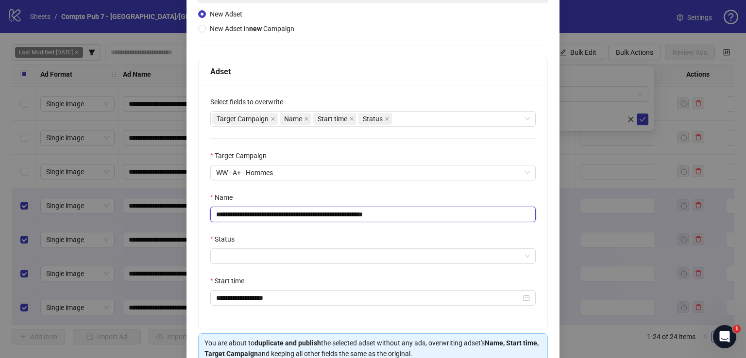
click at [315, 209] on input "**********" at bounding box center [372, 215] width 325 height 16
paste input "text"
type input "**********"
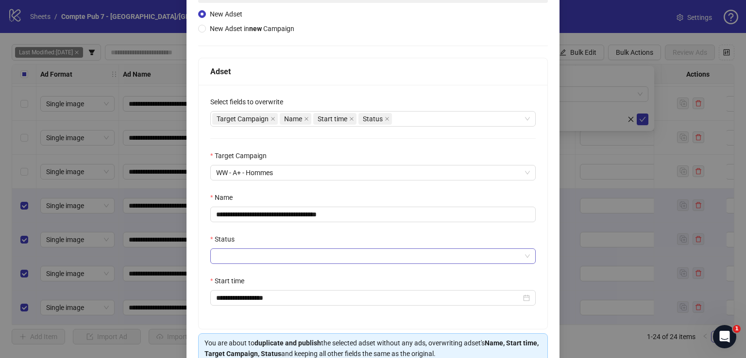
click at [293, 255] on input "Status" at bounding box center [368, 256] width 305 height 15
click at [284, 284] on div "PAUSED" at bounding box center [369, 291] width 318 height 16
click at [286, 260] on span "PAUSED" at bounding box center [373, 256] width 314 height 15
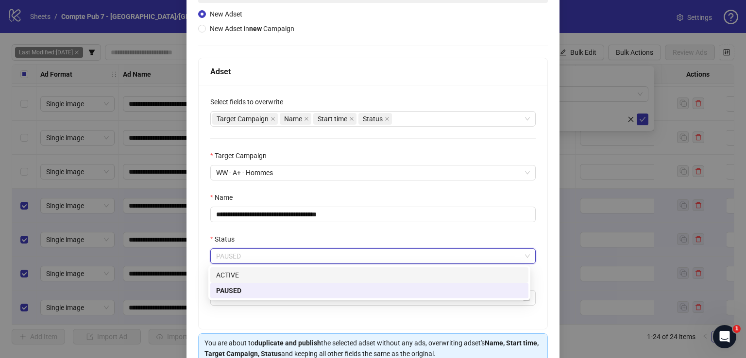
click at [282, 274] on div "ACTIVE" at bounding box center [369, 275] width 306 height 11
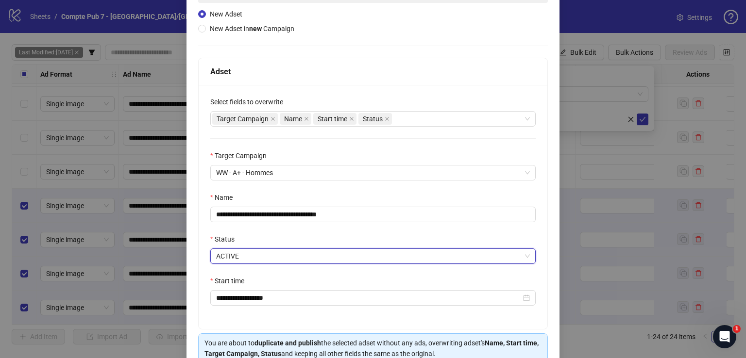
scroll to position [150, 0]
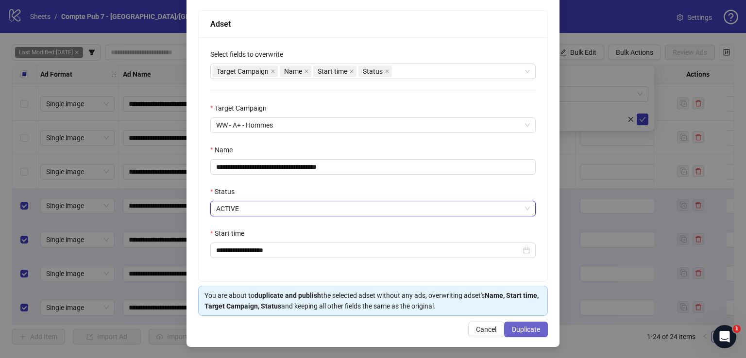
click at [516, 326] on span "Duplicate" at bounding box center [526, 330] width 28 height 8
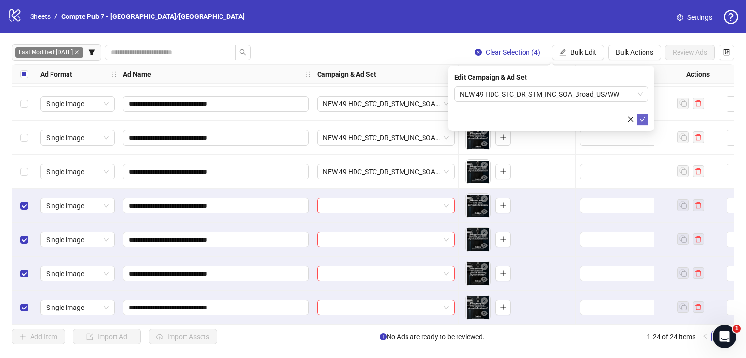
click at [643, 119] on icon "check" at bounding box center [643, 119] width 6 height 5
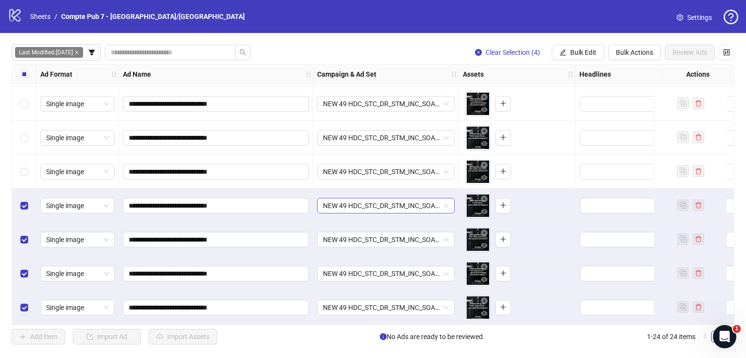
click at [393, 201] on span "NEW 49 HDC_STC_DR_STM_INC_SOA_Broad_US/WW" at bounding box center [386, 206] width 126 height 15
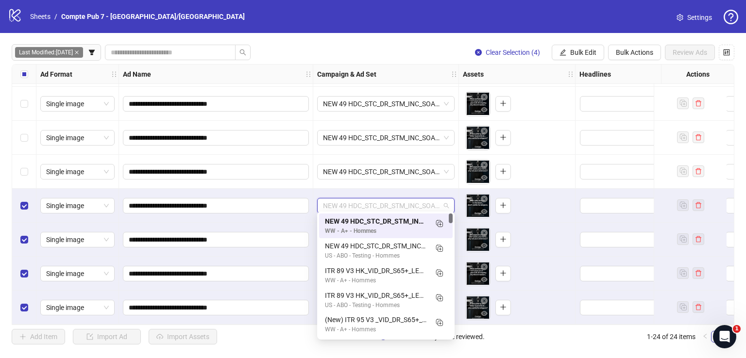
drag, startPoint x: 393, startPoint y: 201, endPoint x: 393, endPoint y: 189, distance: 11.7
click at [393, 200] on span "NEW 49 HDC_STC_DR_STM_INC_SOA_Broad_US/WW" at bounding box center [386, 206] width 126 height 15
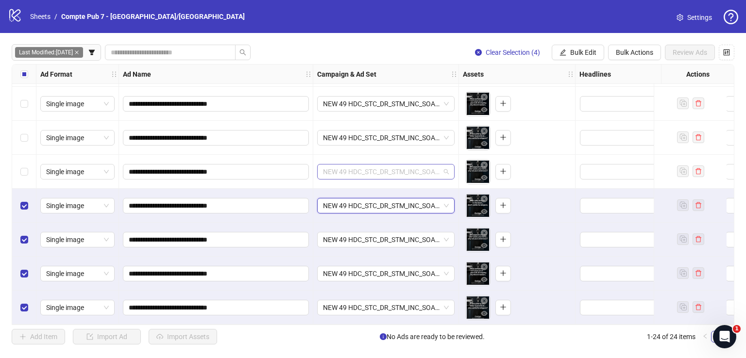
click at [393, 170] on span "NEW 49 HDC_STC_DR_STM_INC_SOA_Broad_US/WW" at bounding box center [386, 172] width 126 height 15
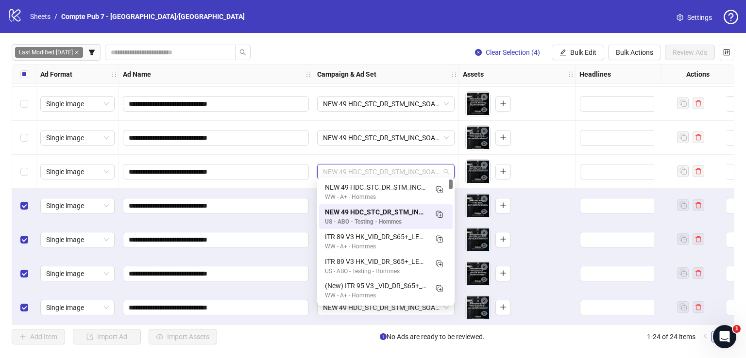
click at [393, 170] on span "NEW 49 HDC_STC_DR_STM_INC_SOA_Broad_US/WW" at bounding box center [386, 172] width 126 height 15
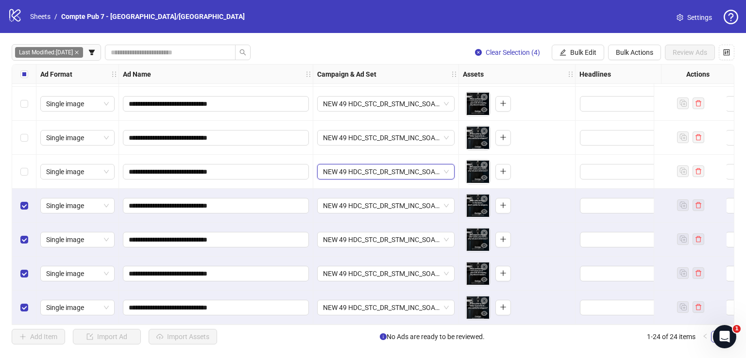
scroll to position [521, 0]
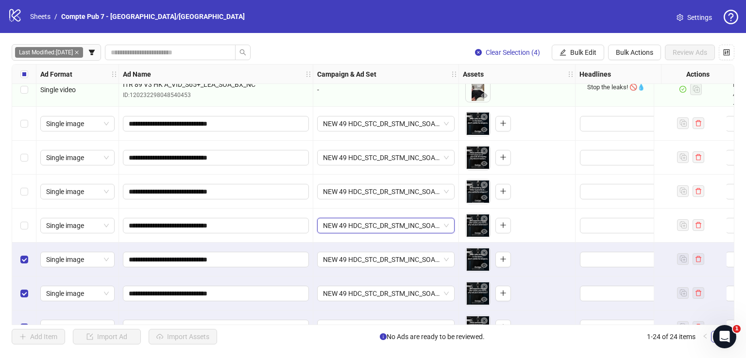
click at [23, 218] on div "Select row 20" at bounding box center [24, 226] width 24 height 34
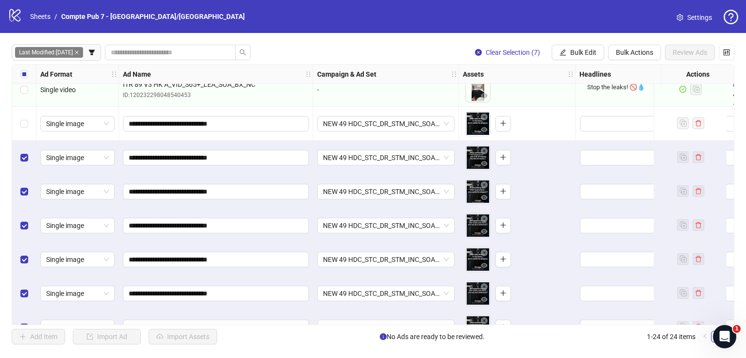
click at [30, 125] on div "Select row 17" at bounding box center [24, 124] width 24 height 34
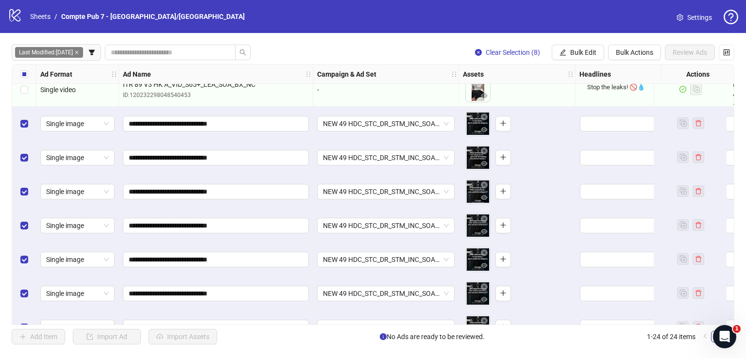
scroll to position [578, 0]
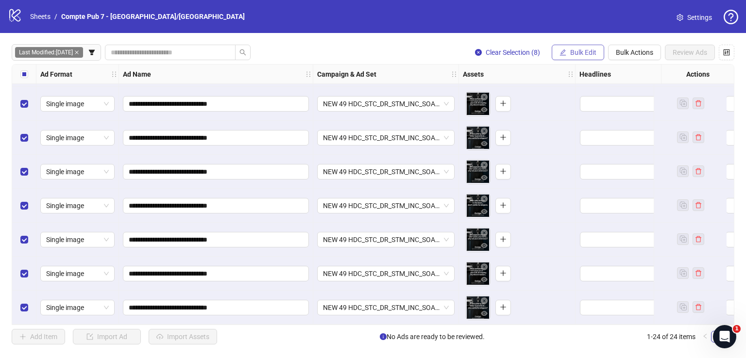
click at [589, 55] on span "Bulk Edit" at bounding box center [583, 53] width 26 height 8
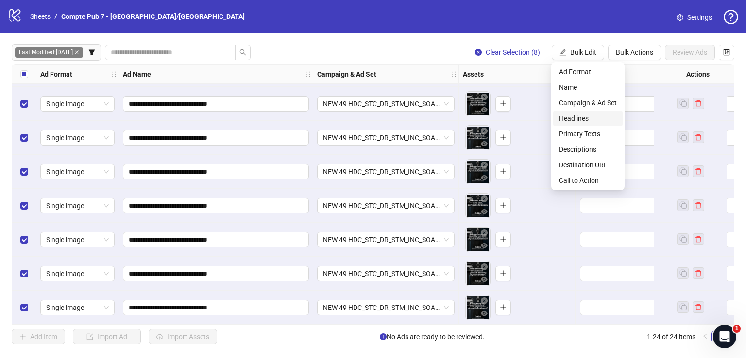
click at [592, 120] on span "Headlines" at bounding box center [588, 118] width 58 height 11
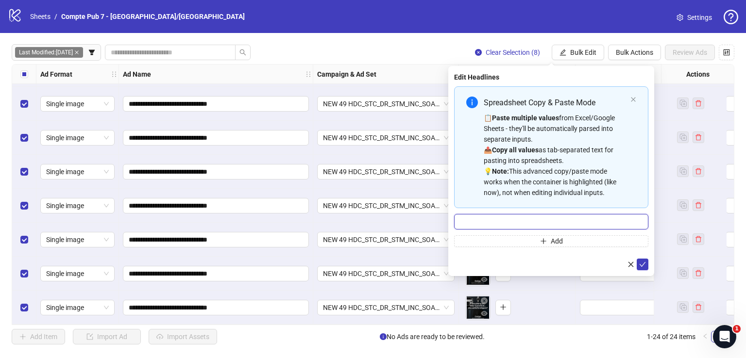
click at [580, 222] on input "Multi-input container - paste or copy values" at bounding box center [551, 222] width 194 height 16
paste input "**********"
type input "**********"
click at [641, 263] on icon "check" at bounding box center [642, 264] width 7 height 7
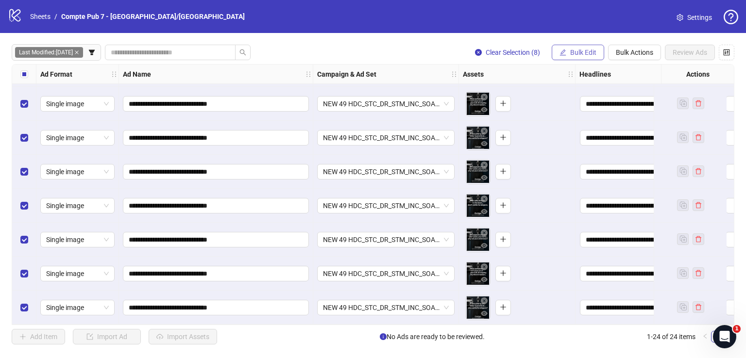
click at [574, 52] on span "Bulk Edit" at bounding box center [583, 53] width 26 height 8
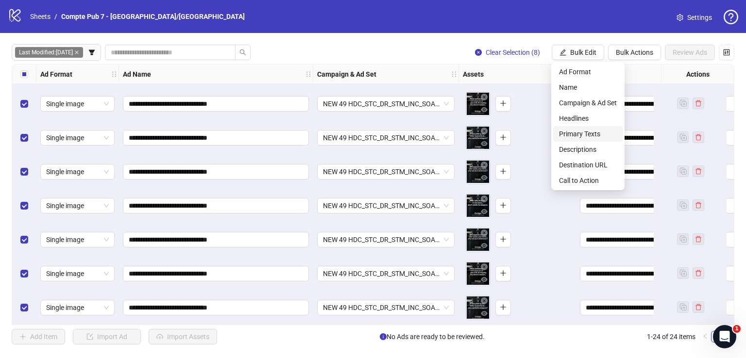
click at [594, 132] on span "Primary Texts" at bounding box center [588, 134] width 58 height 11
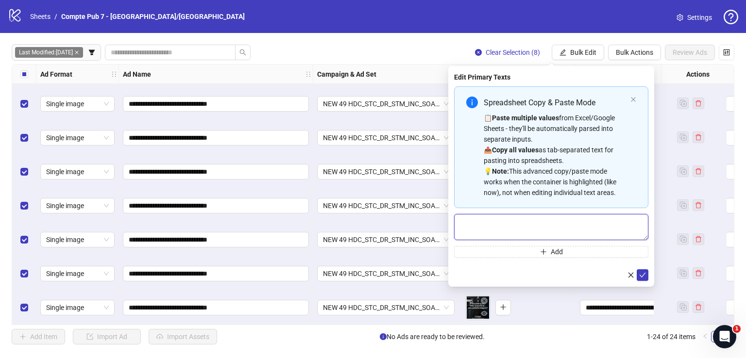
click at [552, 231] on textarea "Multi-text input container - paste or copy values" at bounding box center [551, 227] width 194 height 26
paste textarea "**********"
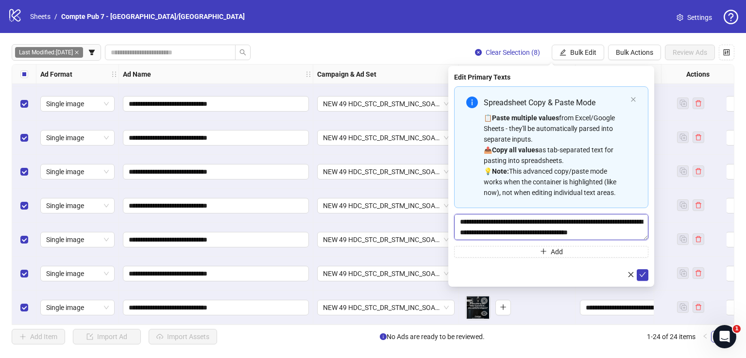
scroll to position [29, 0]
type textarea "**********"
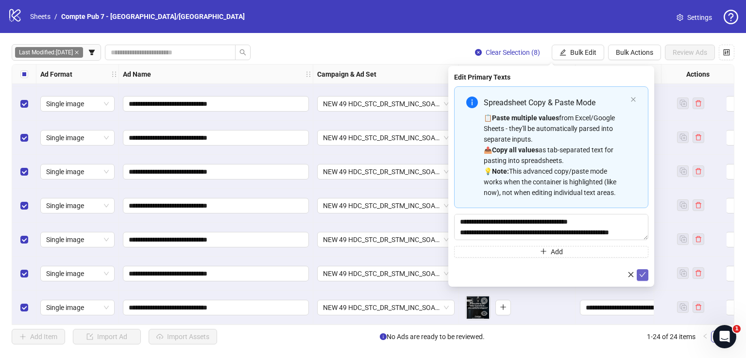
click at [643, 272] on icon "check" at bounding box center [642, 275] width 7 height 7
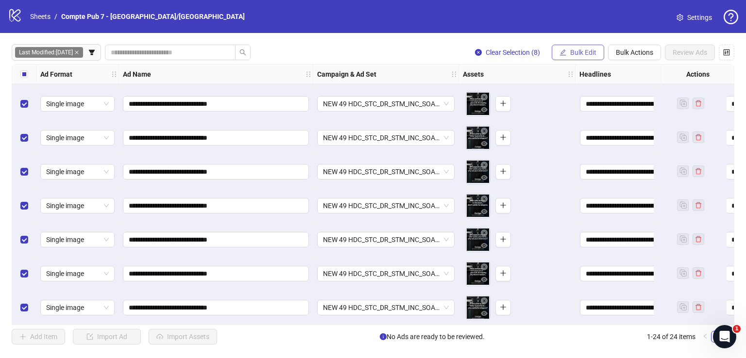
click at [579, 54] on span "Bulk Edit" at bounding box center [583, 53] width 26 height 8
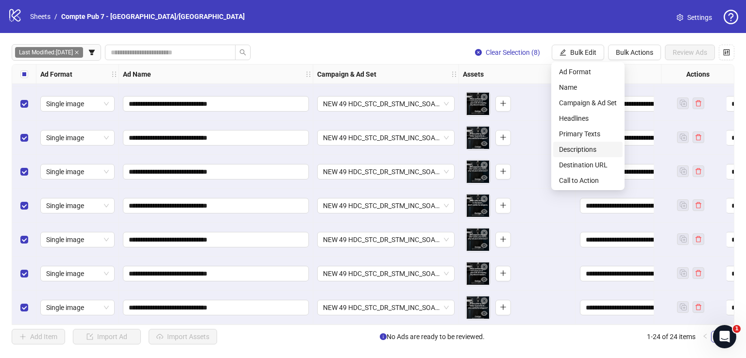
click at [579, 148] on span "Descriptions" at bounding box center [588, 149] width 58 height 11
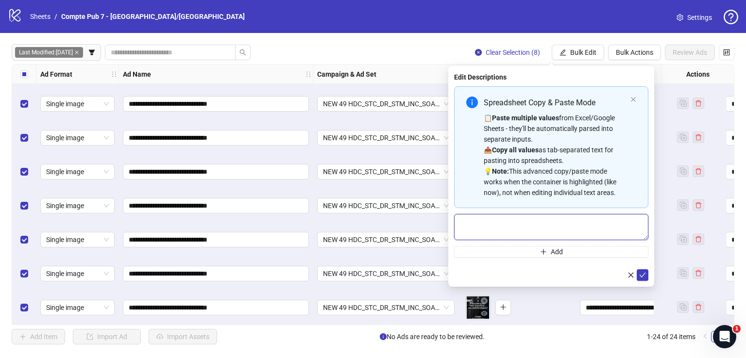
click at [573, 222] on textarea "Multi-text input container - paste or copy values" at bounding box center [551, 227] width 194 height 26
paste textarea "**********"
type textarea "**********"
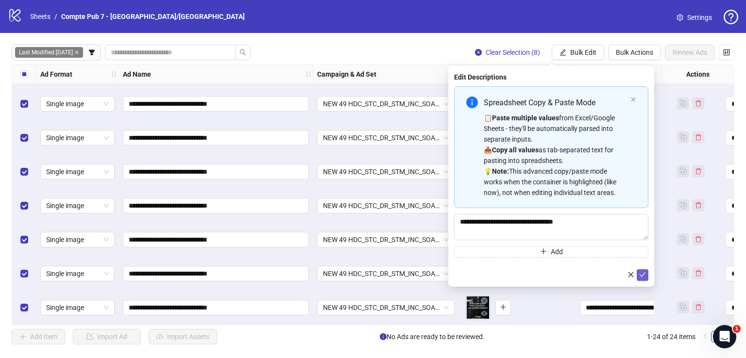
click at [641, 273] on icon "check" at bounding box center [642, 275] width 7 height 7
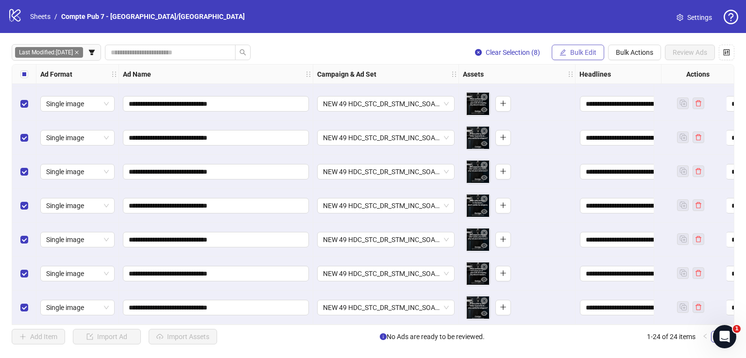
click at [580, 51] on span "Bulk Edit" at bounding box center [583, 53] width 26 height 8
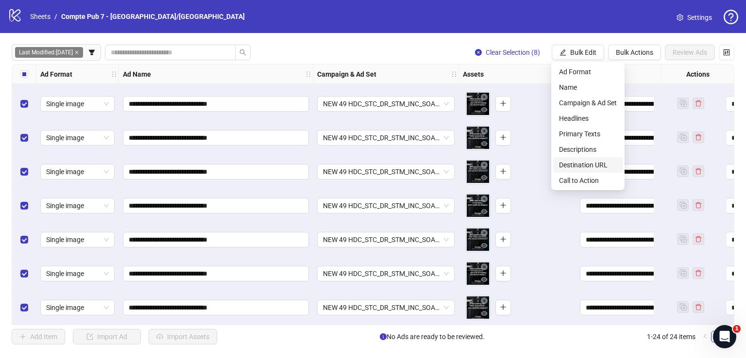
click at [587, 168] on span "Destination URL" at bounding box center [588, 165] width 58 height 11
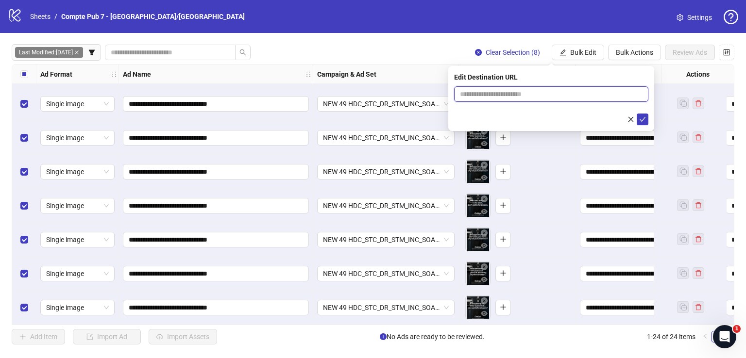
click at [538, 94] on input "text" at bounding box center [547, 94] width 175 height 11
paste input "**********"
type input "**********"
click at [645, 121] on button "submit" at bounding box center [643, 120] width 12 height 12
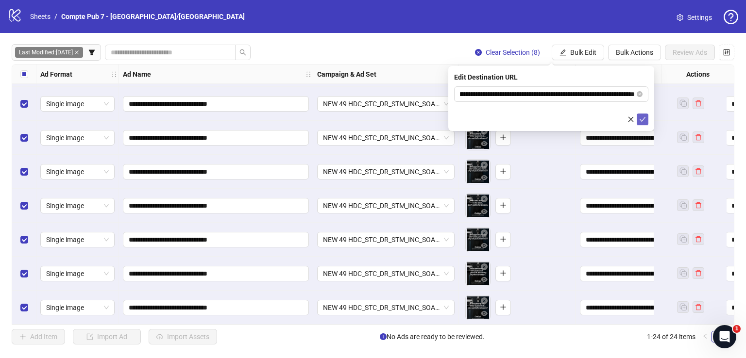
scroll to position [0, 0]
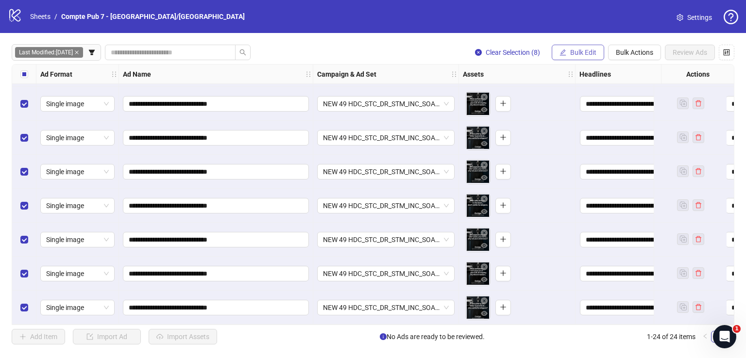
click at [566, 48] on button "Bulk Edit" at bounding box center [578, 53] width 52 height 16
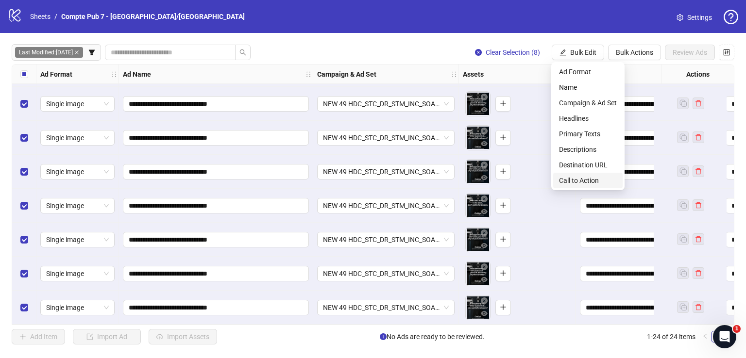
click at [581, 187] on li "Call to Action" at bounding box center [587, 181] width 69 height 16
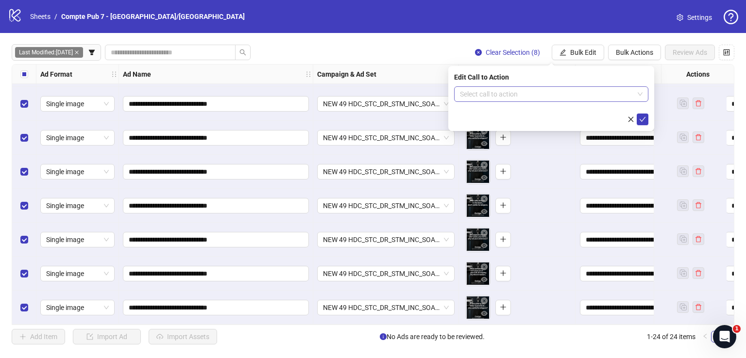
click at [566, 89] on input "search" at bounding box center [547, 94] width 174 height 15
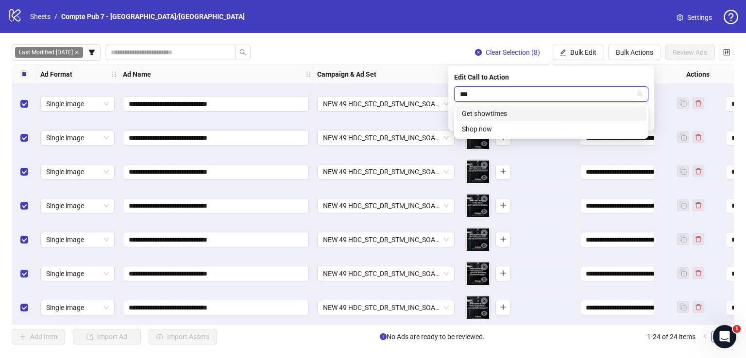
type input "****"
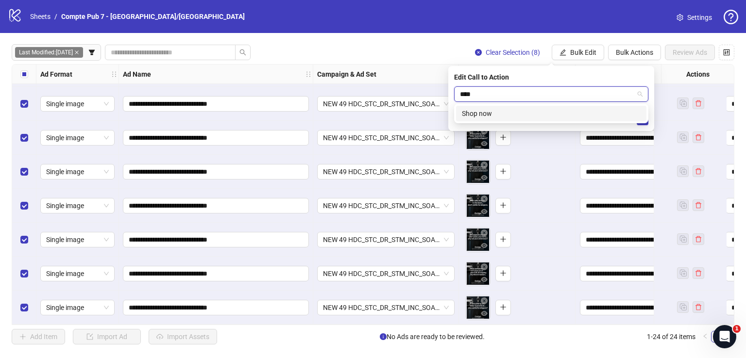
click at [581, 116] on div "Shop now" at bounding box center [551, 113] width 179 height 11
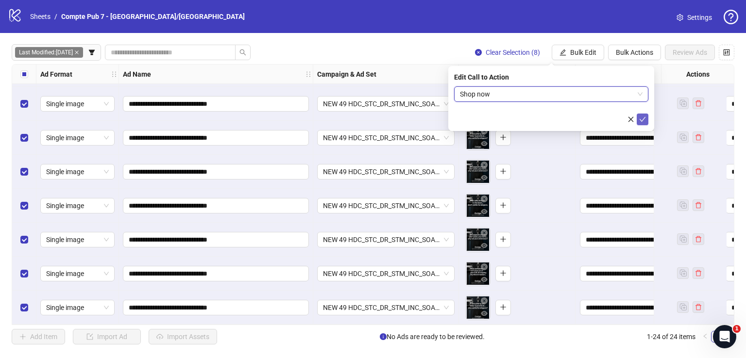
click at [645, 121] on icon "check" at bounding box center [642, 119] width 7 height 7
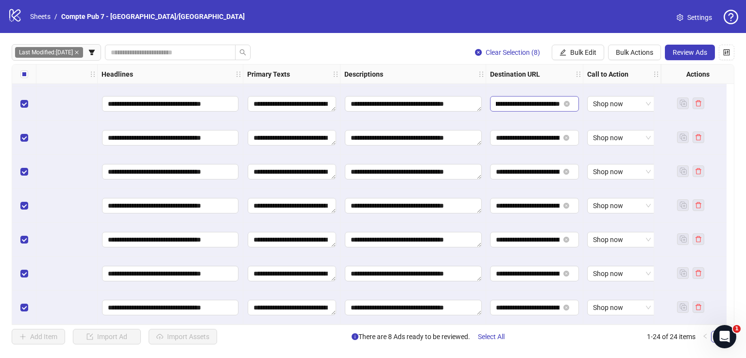
scroll to position [0, 180]
click at [686, 51] on span "Review Ads" at bounding box center [690, 53] width 34 height 8
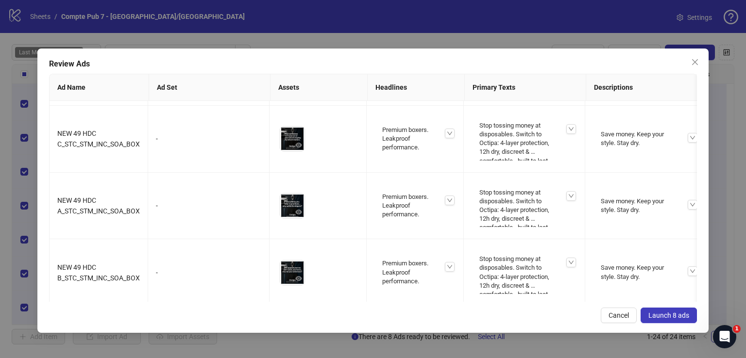
scroll to position [0, 0]
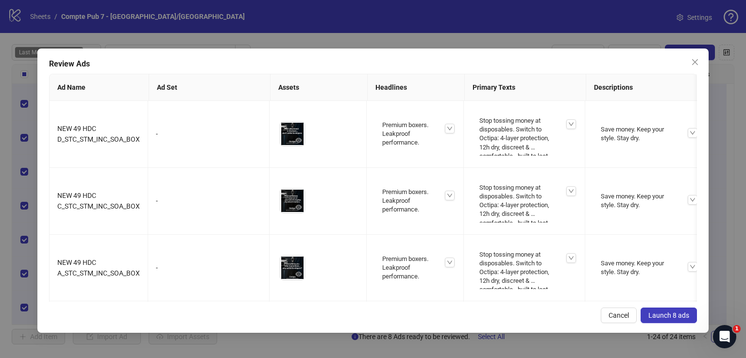
click at [678, 315] on span "Launch 8 ads" at bounding box center [668, 316] width 41 height 8
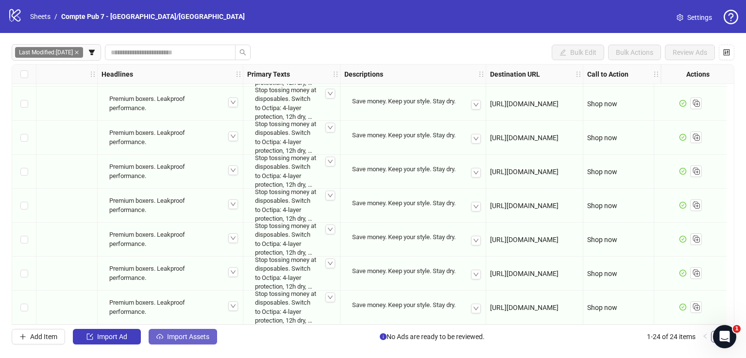
click at [189, 336] on span "Import Assets" at bounding box center [188, 337] width 42 height 8
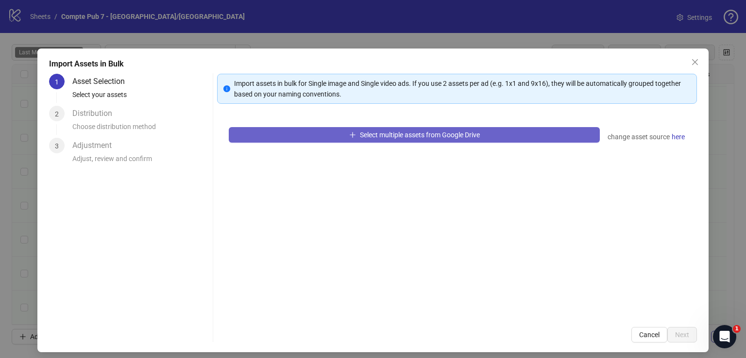
click at [394, 128] on button "Select multiple assets from Google Drive" at bounding box center [414, 135] width 371 height 16
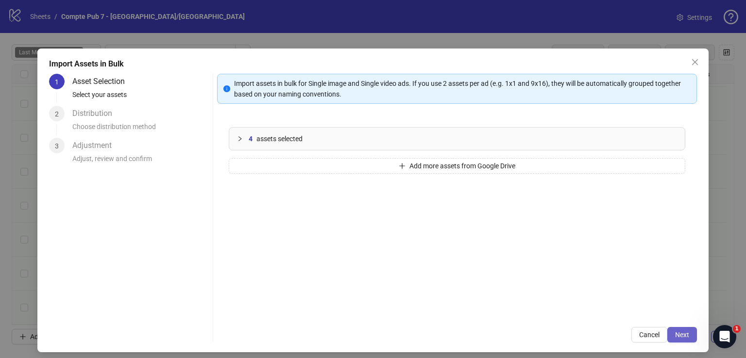
click at [682, 331] on button "Next" at bounding box center [682, 335] width 30 height 16
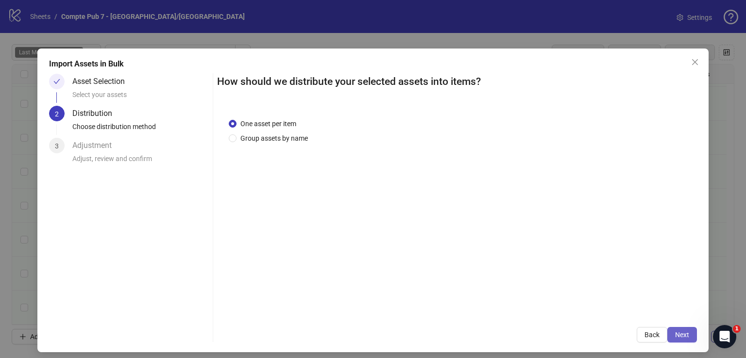
click at [681, 333] on span "Next" at bounding box center [682, 335] width 14 height 8
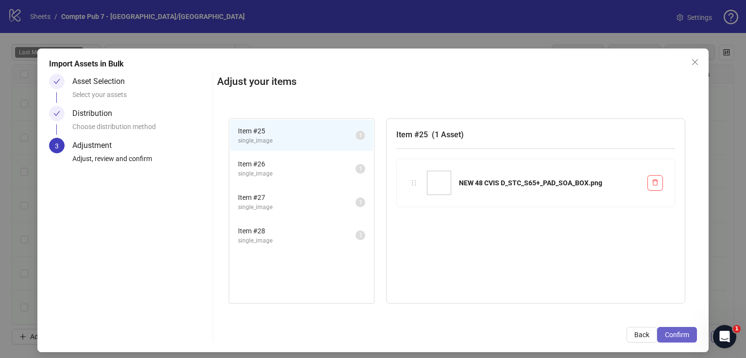
click at [682, 333] on span "Confirm" at bounding box center [677, 335] width 24 height 8
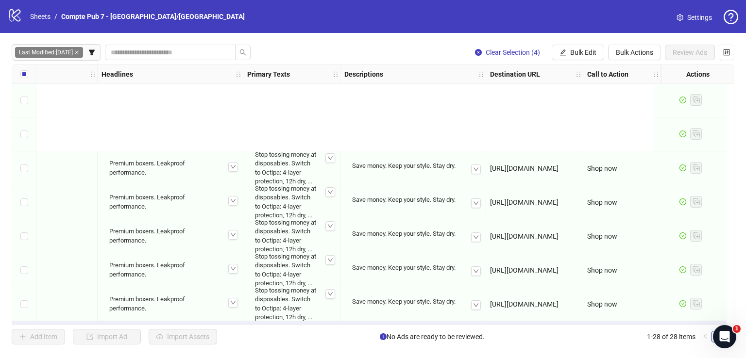
scroll to position [714, 485]
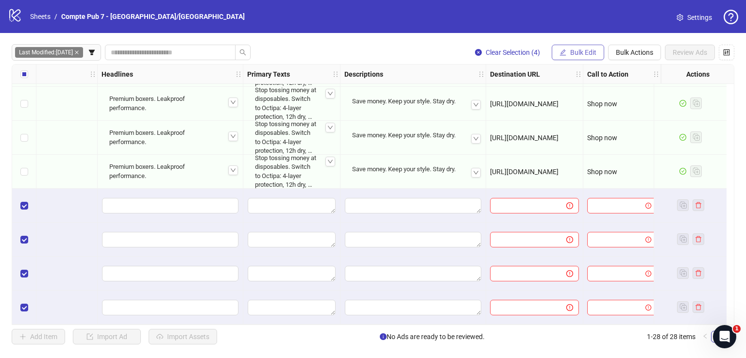
click at [571, 47] on button "Bulk Edit" at bounding box center [578, 53] width 52 height 16
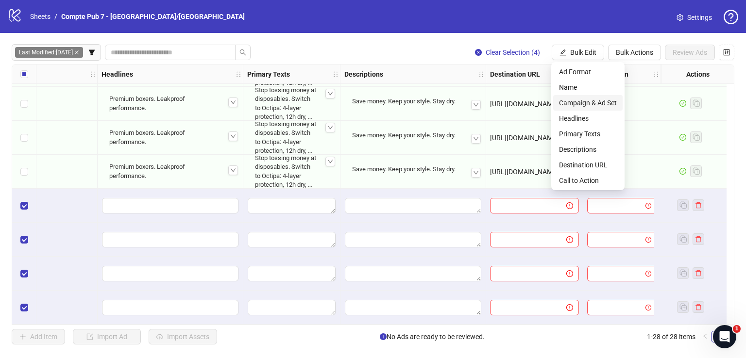
click at [577, 102] on span "Campaign & Ad Set" at bounding box center [588, 103] width 58 height 11
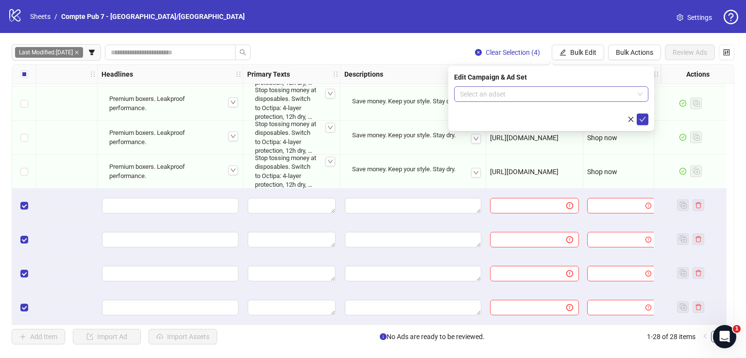
click at [531, 94] on input "search" at bounding box center [547, 94] width 174 height 15
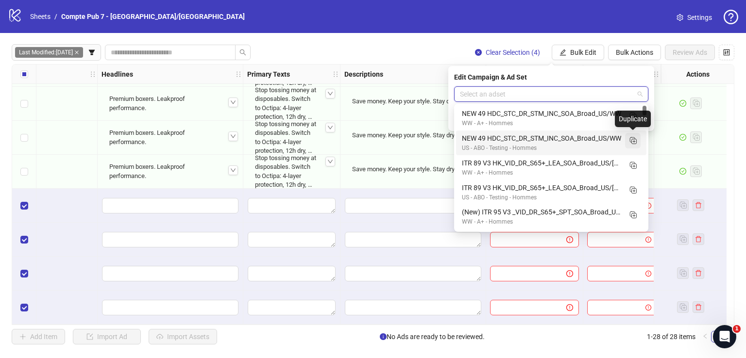
click at [632, 140] on icon "Duplicate" at bounding box center [633, 141] width 10 height 10
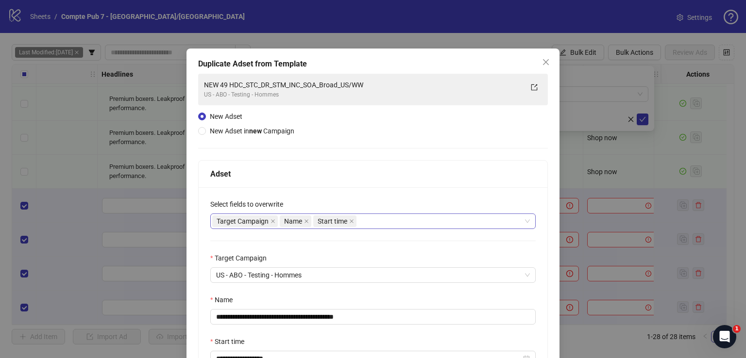
click at [403, 222] on div "Target Campaign Name Start time" at bounding box center [367, 222] width 311 height 14
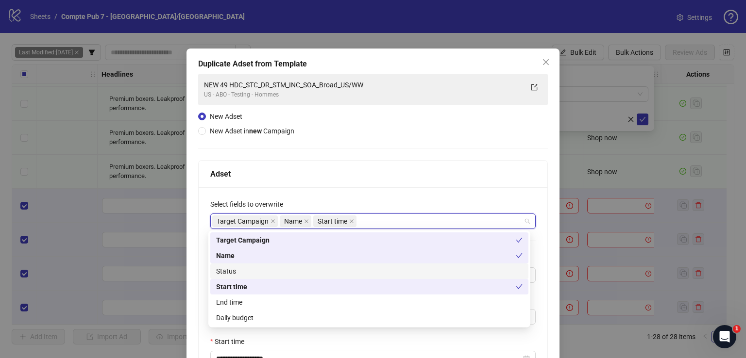
click at [360, 267] on div "Status" at bounding box center [369, 271] width 306 height 11
click at [356, 318] on div "Daily budget" at bounding box center [369, 318] width 306 height 11
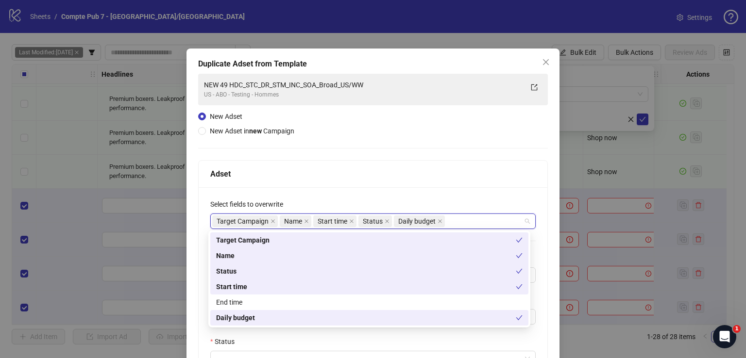
click at [386, 158] on div "**********" at bounding box center [373, 291] width 350 height 434
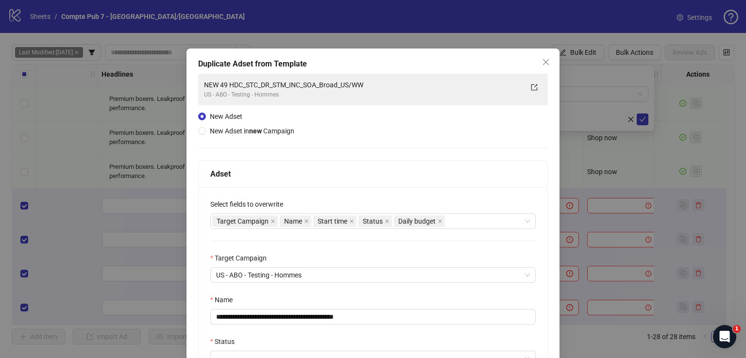
scroll to position [136, 0]
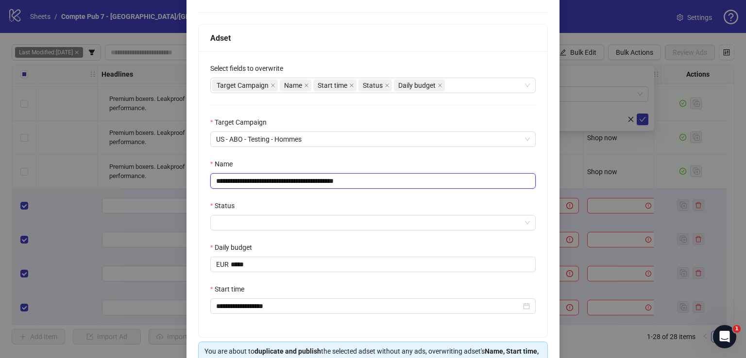
click at [333, 181] on input "**********" at bounding box center [372, 181] width 325 height 16
paste input "text"
type input "**********"
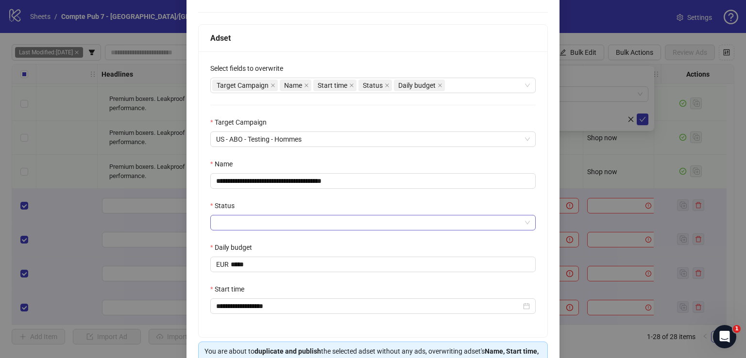
click at [310, 220] on input "Status" at bounding box center [368, 223] width 305 height 15
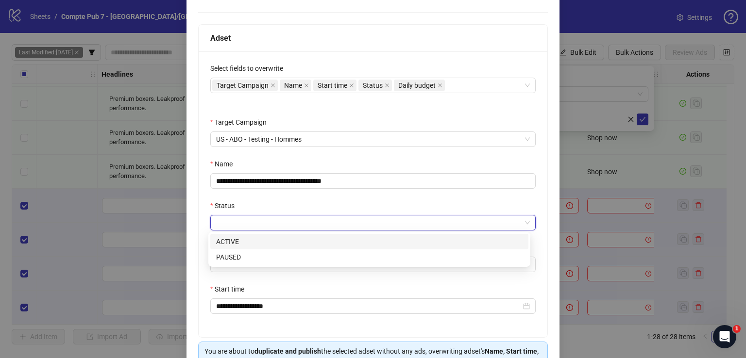
click at [304, 241] on div "ACTIVE" at bounding box center [369, 242] width 306 height 11
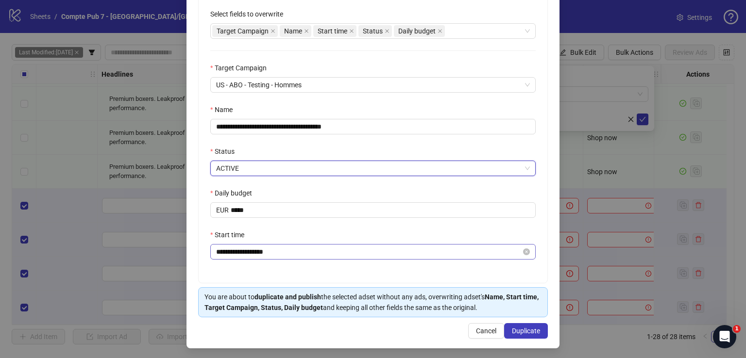
scroll to position [190, 0]
click at [529, 327] on span "Duplicate" at bounding box center [526, 331] width 28 height 8
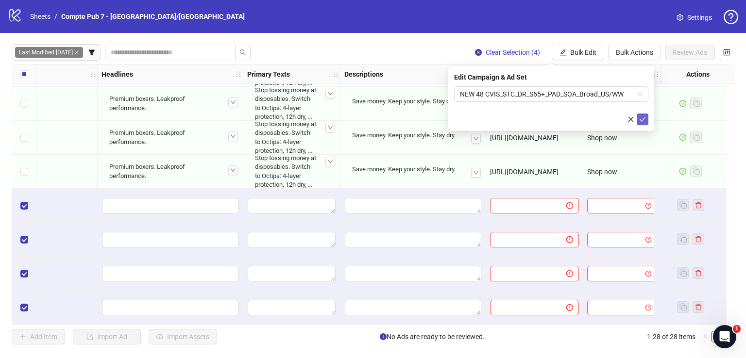
click at [644, 119] on icon "check" at bounding box center [642, 119] width 7 height 7
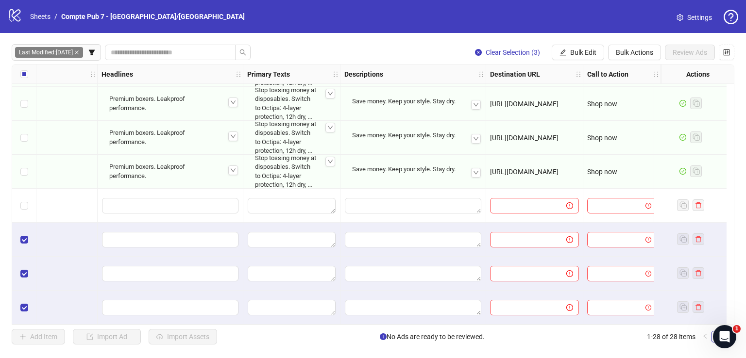
click at [21, 224] on div "Select row 26" at bounding box center [24, 240] width 24 height 34
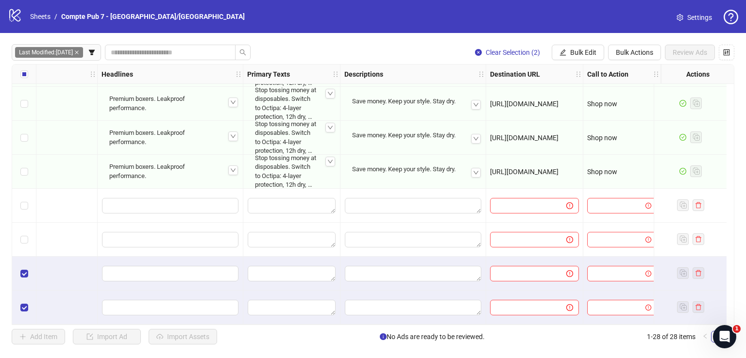
click at [20, 279] on div "Select row 27" at bounding box center [24, 274] width 24 height 34
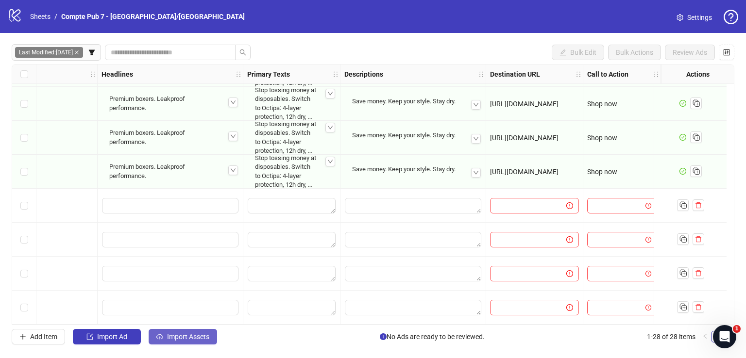
click at [184, 334] on span "Import Assets" at bounding box center [188, 337] width 42 height 8
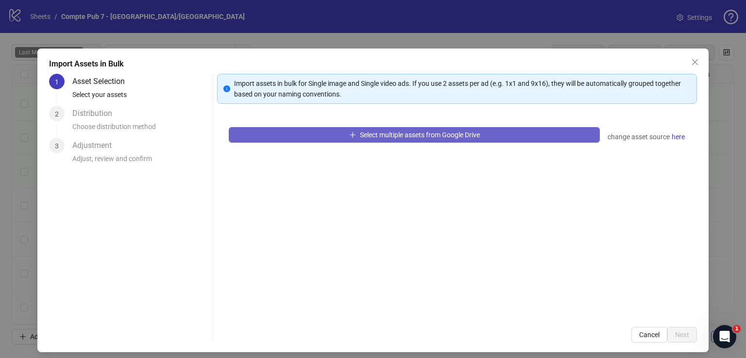
click at [349, 133] on icon "plus" at bounding box center [352, 135] width 7 height 7
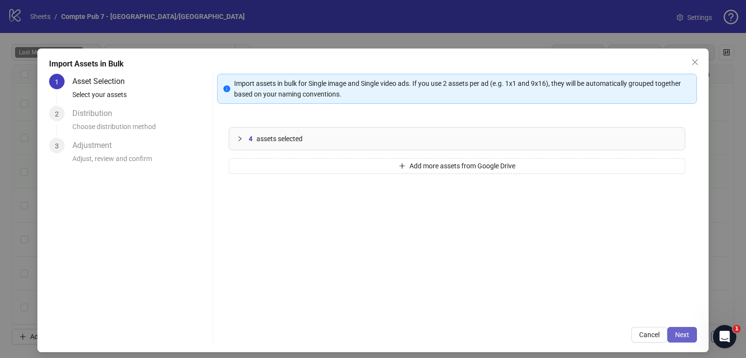
click at [668, 334] on button "Next" at bounding box center [682, 335] width 30 height 16
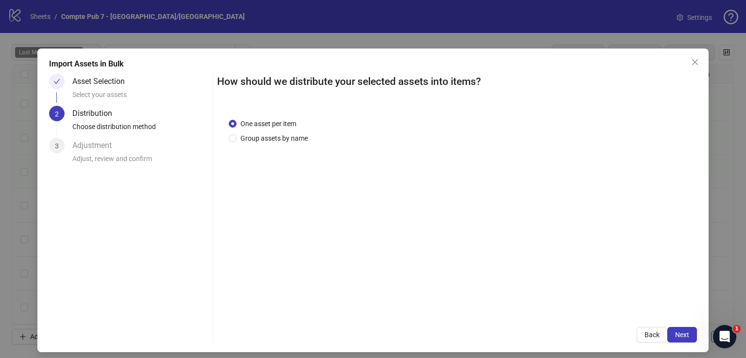
click at [668, 334] on button "Next" at bounding box center [682, 335] width 30 height 16
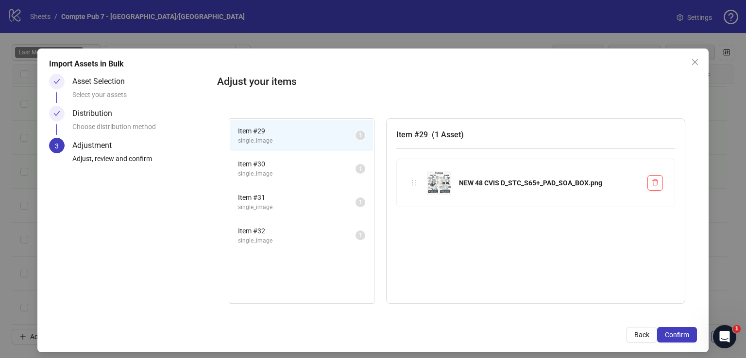
click at [668, 334] on span "Confirm" at bounding box center [677, 335] width 24 height 8
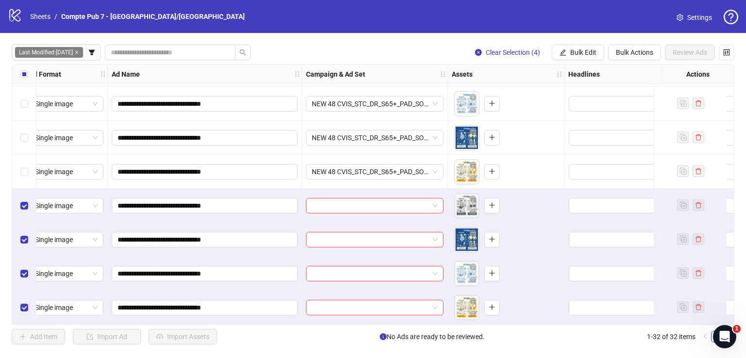
scroll to position [850, 0]
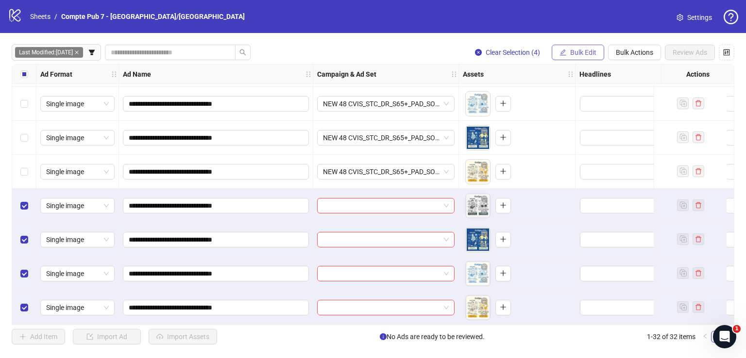
click at [573, 54] on span "Bulk Edit" at bounding box center [583, 53] width 26 height 8
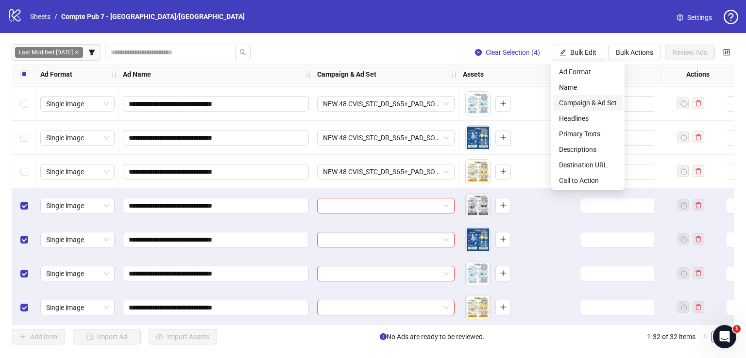
click at [570, 101] on span "Campaign & Ad Set" at bounding box center [588, 103] width 58 height 11
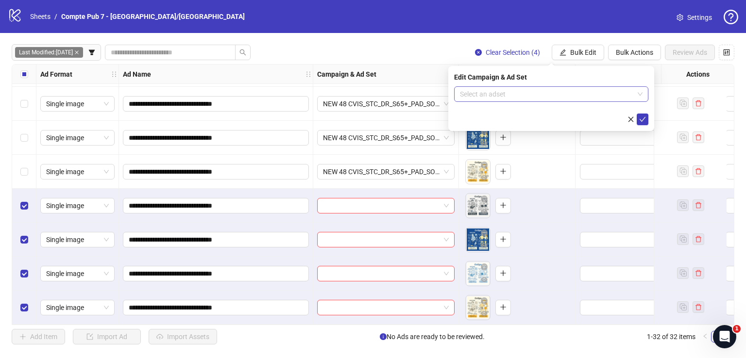
click at [518, 96] on input "search" at bounding box center [547, 94] width 174 height 15
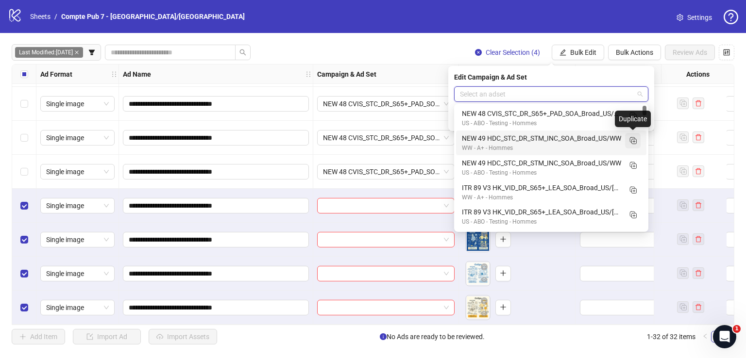
click at [632, 142] on rect "Duplicate" at bounding box center [634, 141] width 5 height 5
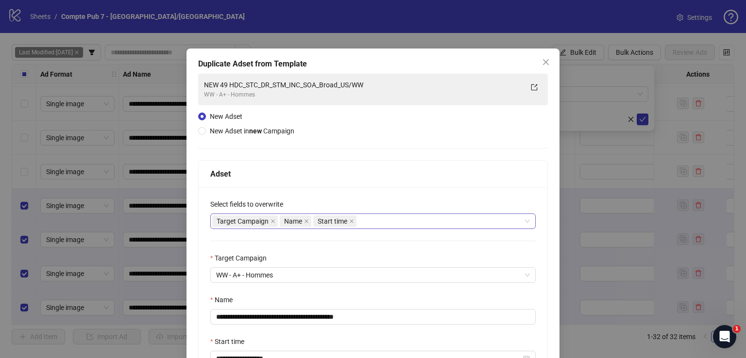
click at [356, 221] on div "Start time" at bounding box center [335, 222] width 45 height 14
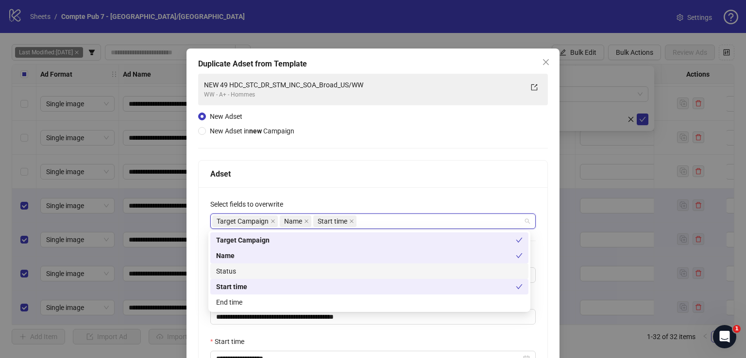
click at [352, 272] on div "Status" at bounding box center [369, 271] width 306 height 11
click at [376, 153] on div "**********" at bounding box center [373, 270] width 350 height 392
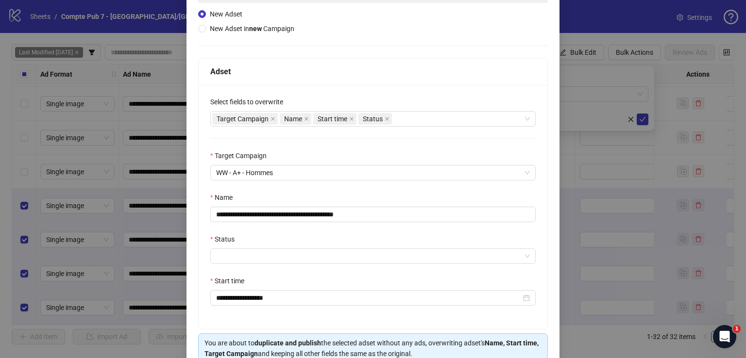
scroll to position [103, 0]
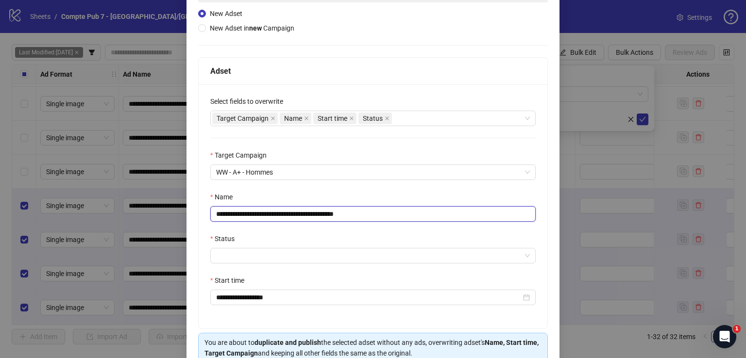
click at [319, 221] on input "**********" at bounding box center [372, 214] width 325 height 16
paste input "text"
type input "**********"
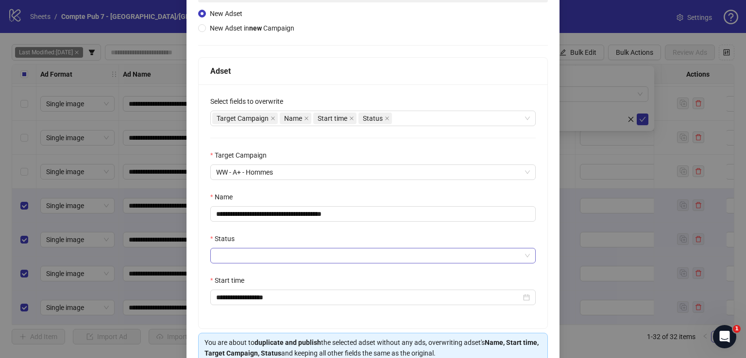
click at [304, 251] on input "Status" at bounding box center [368, 256] width 305 height 15
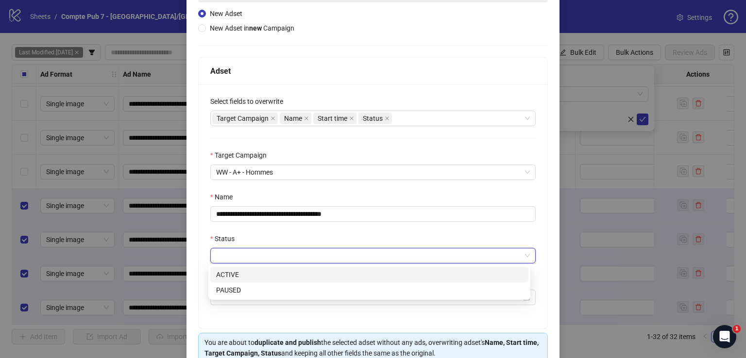
click at [286, 272] on div "ACTIVE" at bounding box center [369, 275] width 306 height 11
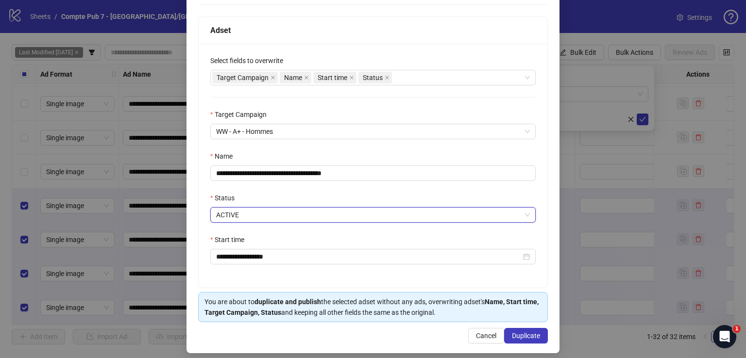
scroll to position [150, 0]
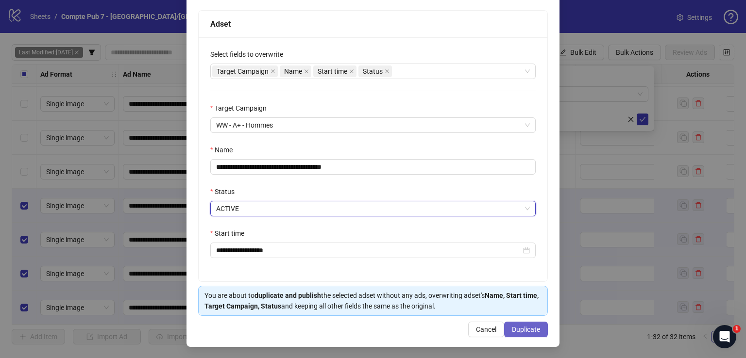
click at [524, 331] on span "Duplicate" at bounding box center [526, 330] width 28 height 8
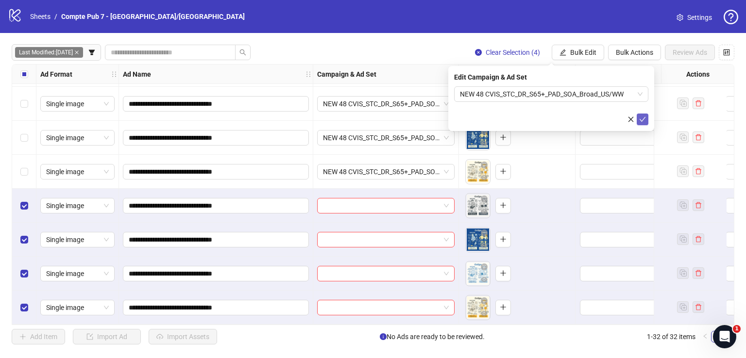
click at [642, 117] on icon "check" at bounding box center [642, 119] width 7 height 7
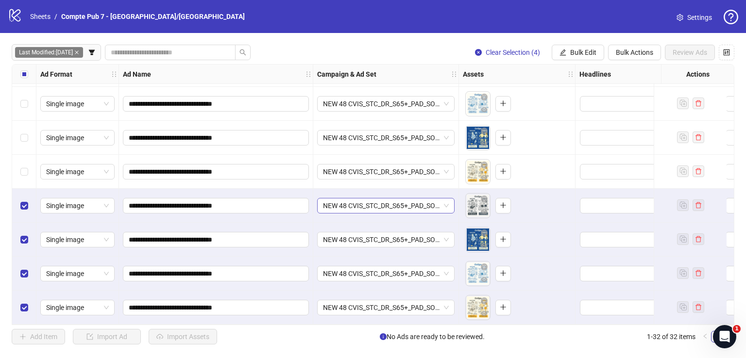
click at [374, 199] on span "NEW 48 CVIS_STC_DR_S65+_PAD_SOA_Broad_US/WW" at bounding box center [386, 206] width 126 height 15
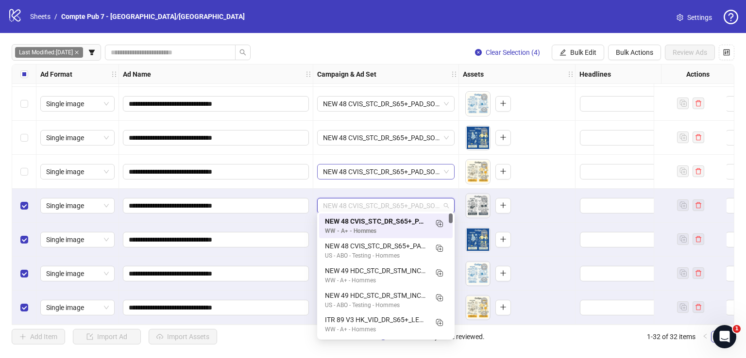
click at [377, 167] on span "NEW 48 CVIS_STC_DR_S65+_PAD_SOA_Broad_US/WW" at bounding box center [386, 172] width 126 height 15
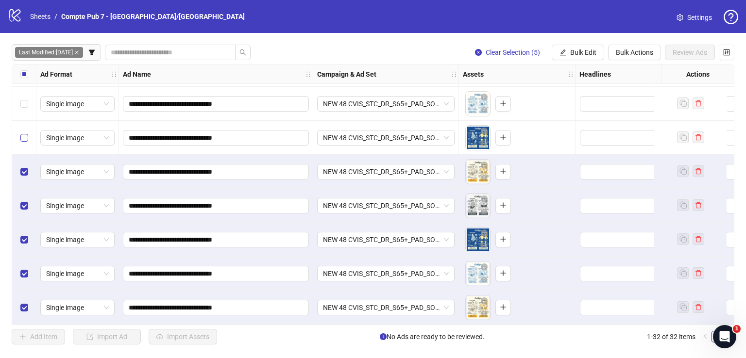
click at [27, 133] on label "Select row 27" at bounding box center [24, 138] width 8 height 11
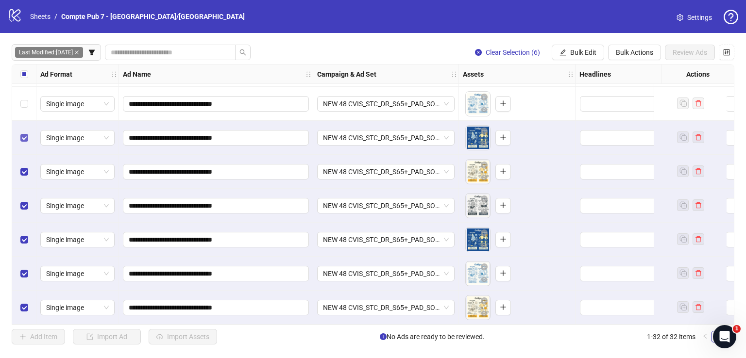
scroll to position [802, 0]
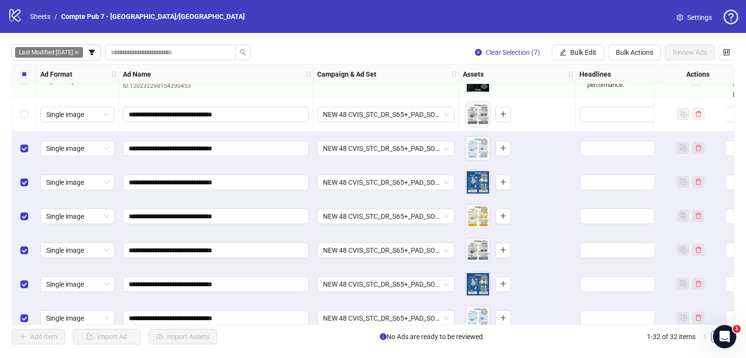
click at [26, 120] on div "Select row 25" at bounding box center [24, 115] width 24 height 34
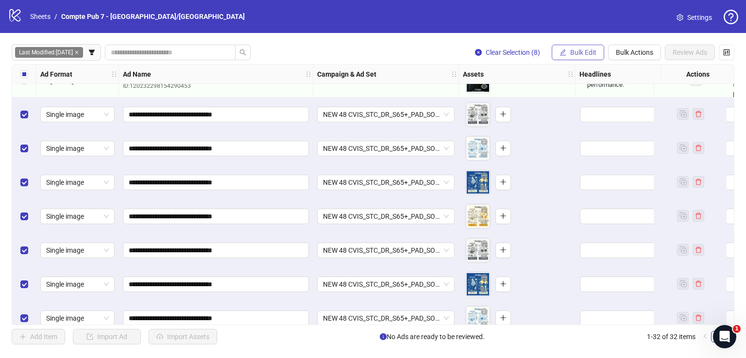
click at [578, 51] on span "Bulk Edit" at bounding box center [583, 53] width 26 height 8
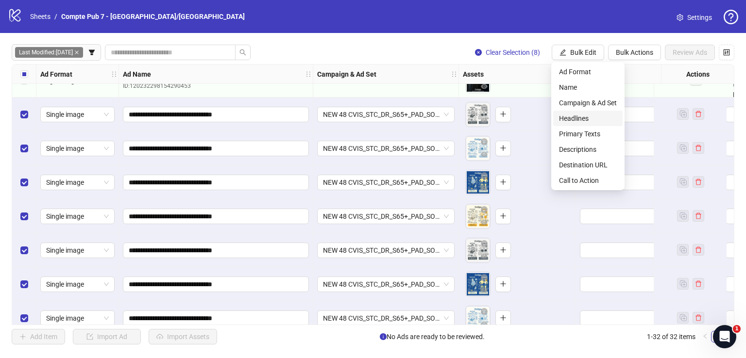
click at [586, 118] on span "Headlines" at bounding box center [588, 118] width 58 height 11
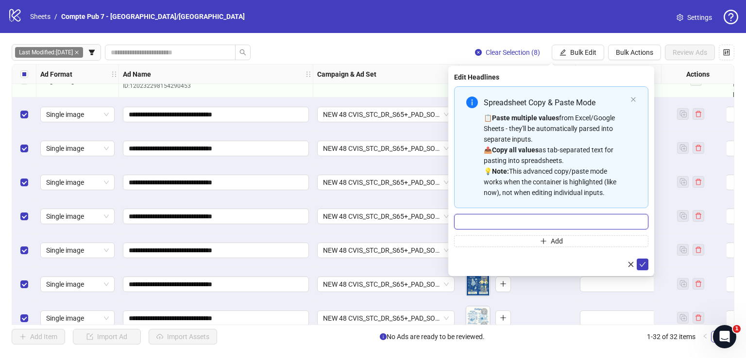
click at [506, 218] on input "Multi-input container - paste or copy values" at bounding box center [551, 222] width 194 height 16
paste input "**********"
type input "**********"
click at [643, 263] on icon "check" at bounding box center [642, 264] width 7 height 7
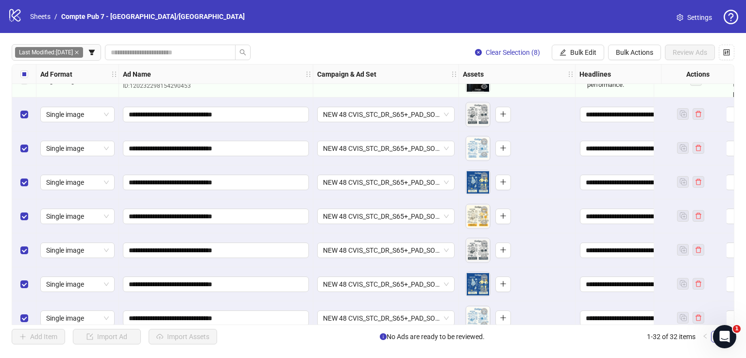
click at [583, 39] on div "Last Modified: [DATE] Clear Selection (8) Bulk Edit Bulk Actions Review Ads Ad …" at bounding box center [373, 194] width 746 height 323
click at [583, 50] on span "Bulk Edit" at bounding box center [583, 53] width 26 height 8
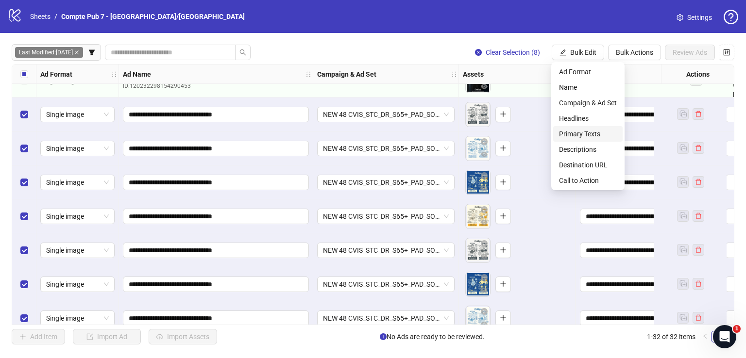
click at [586, 130] on span "Primary Texts" at bounding box center [588, 134] width 58 height 11
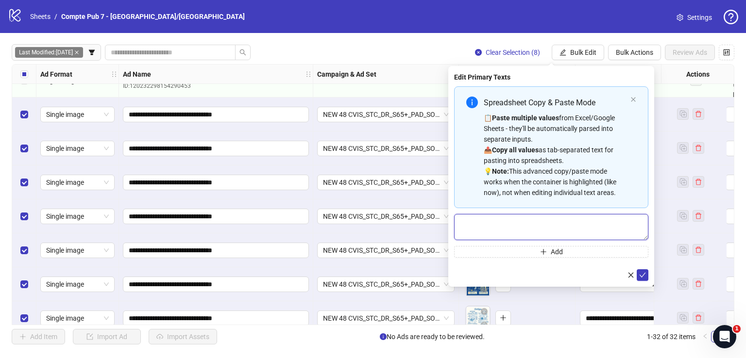
click at [547, 227] on textarea "Multi-text input container - paste or copy values" at bounding box center [551, 227] width 194 height 26
paste textarea "**********"
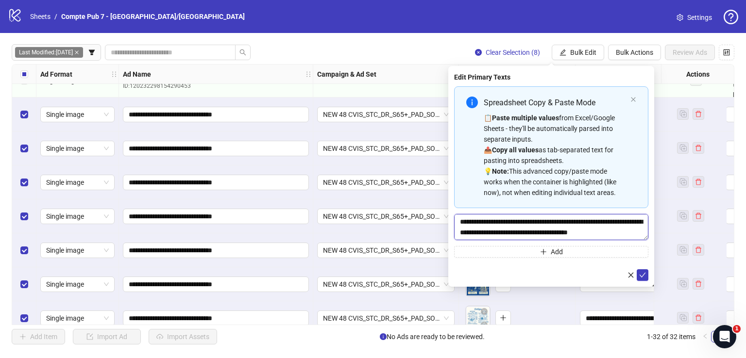
scroll to position [29, 0]
type textarea "**********"
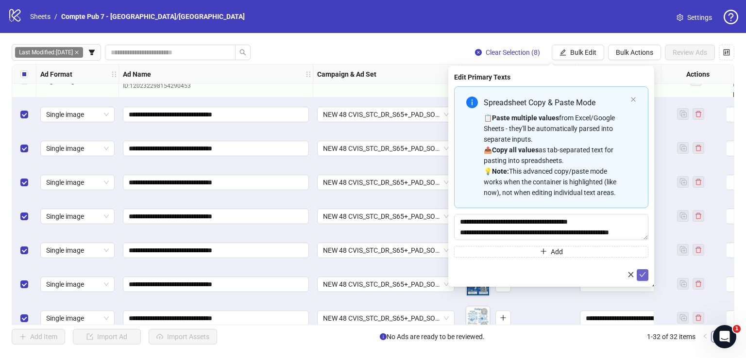
click at [641, 273] on icon "check" at bounding box center [642, 275] width 7 height 7
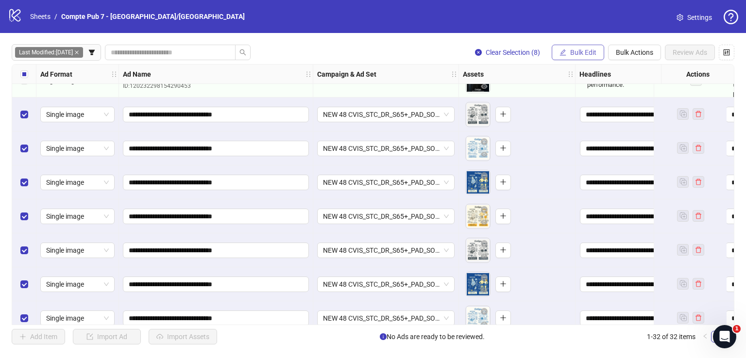
click at [581, 51] on span "Bulk Edit" at bounding box center [583, 53] width 26 height 8
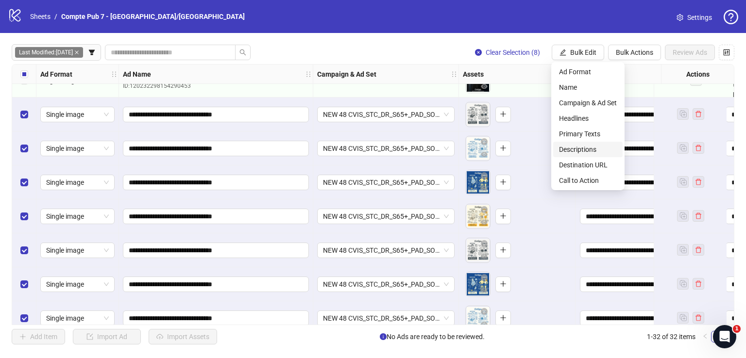
click at [591, 148] on span "Descriptions" at bounding box center [588, 149] width 58 height 11
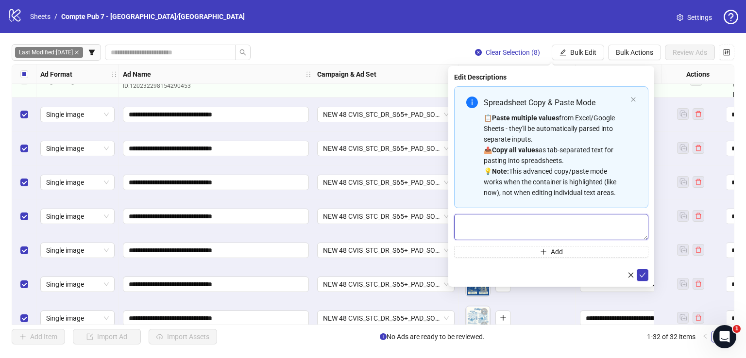
click at [556, 232] on textarea "Multi-text input container - paste or copy values" at bounding box center [551, 227] width 194 height 26
paste textarea "**********"
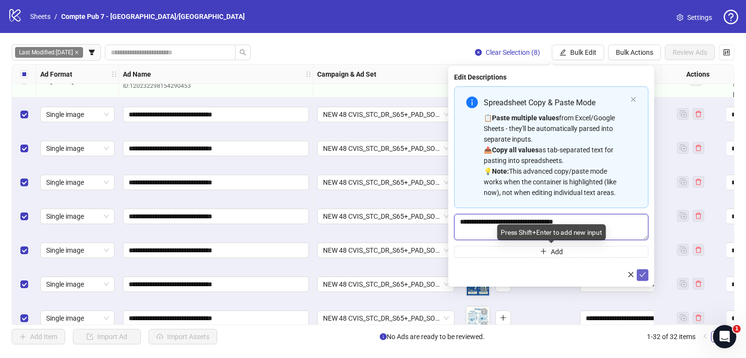
type textarea "**********"
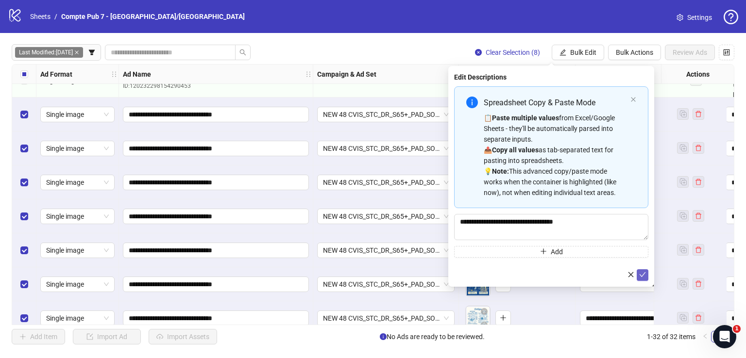
click at [645, 275] on icon "check" at bounding box center [642, 275] width 7 height 7
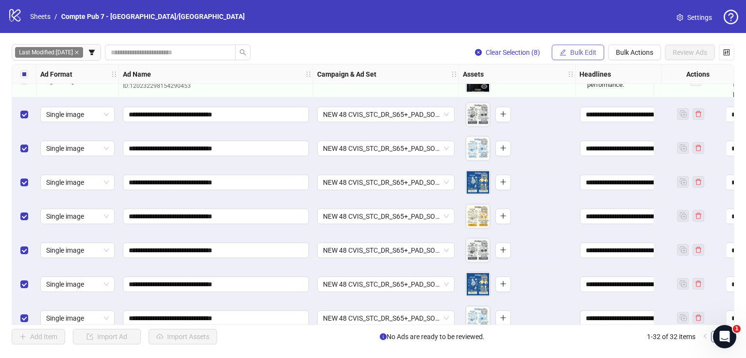
click at [569, 51] on button "Bulk Edit" at bounding box center [578, 53] width 52 height 16
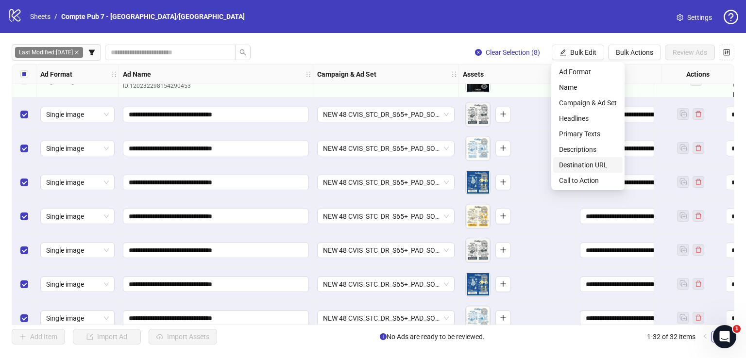
click at [589, 163] on span "Destination URL" at bounding box center [588, 165] width 58 height 11
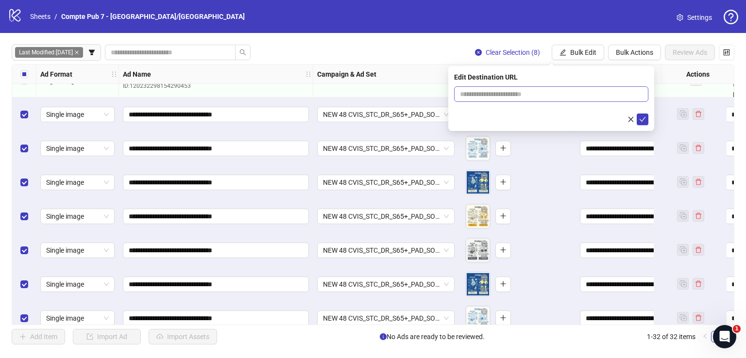
click at [559, 100] on span at bounding box center [551, 94] width 194 height 16
paste input "**********"
type input "**********"
click at [646, 118] on icon "check" at bounding box center [642, 119] width 7 height 7
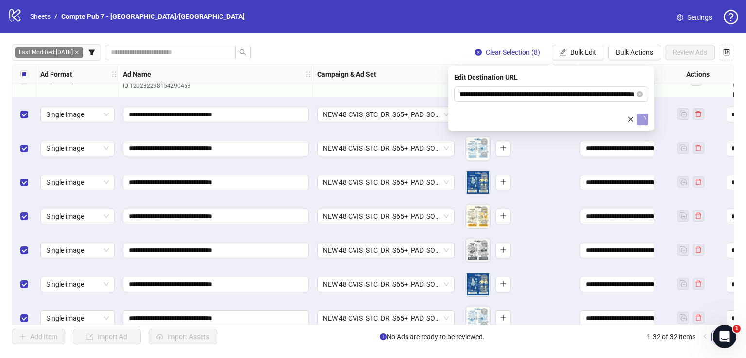
scroll to position [0, 0]
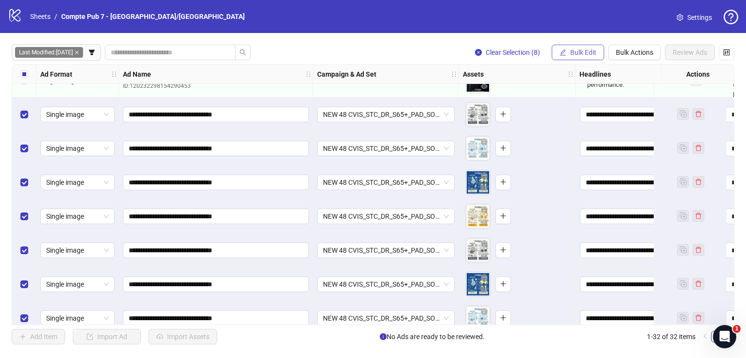
click at [570, 51] on span "Bulk Edit" at bounding box center [583, 53] width 26 height 8
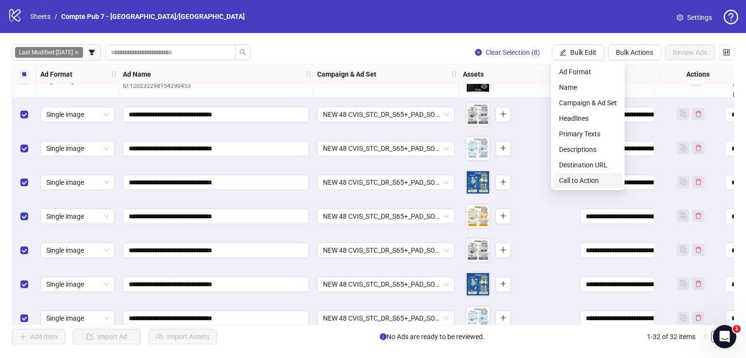
click at [571, 175] on span "Call to Action" at bounding box center [588, 180] width 58 height 11
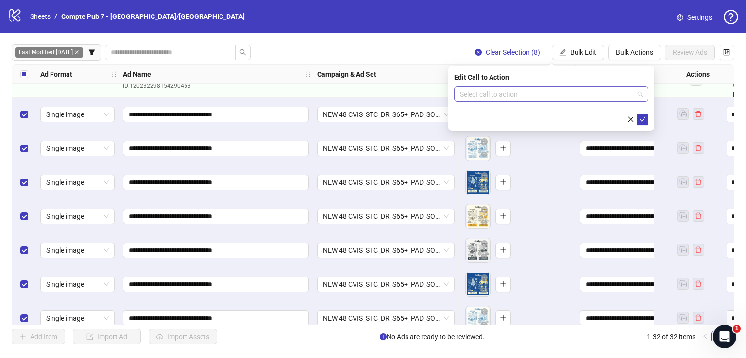
click at [545, 97] on input "search" at bounding box center [547, 94] width 174 height 15
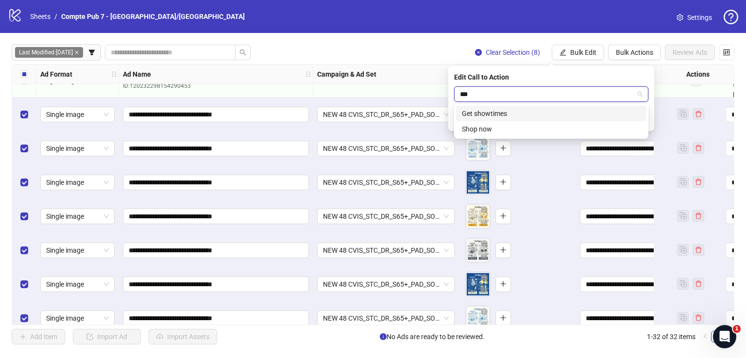
type input "****"
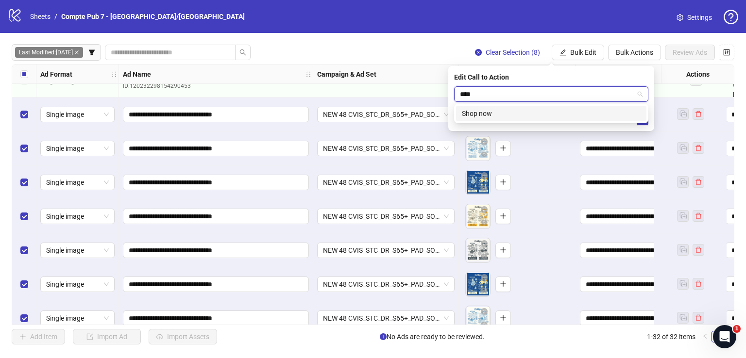
click at [560, 110] on div "Shop now" at bounding box center [551, 113] width 179 height 11
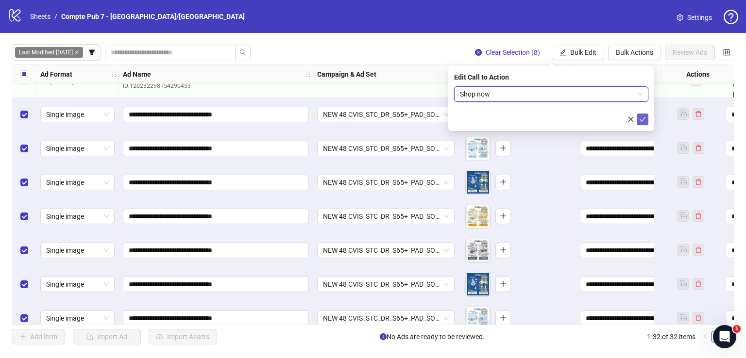
click at [644, 119] on icon "check" at bounding box center [642, 119] width 7 height 7
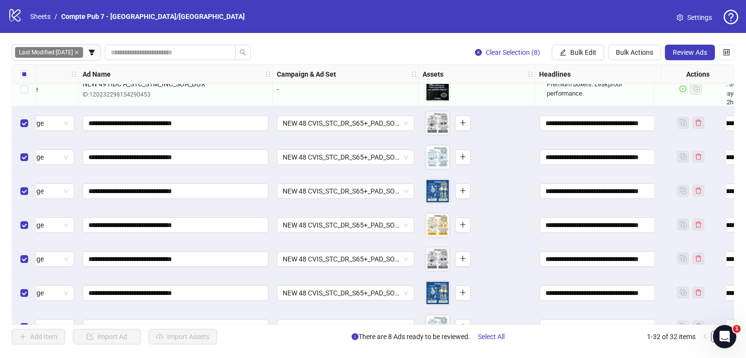
scroll to position [794, 0]
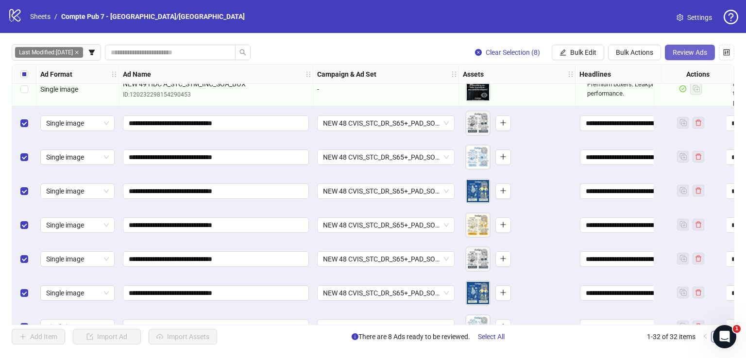
click at [694, 53] on span "Review Ads" at bounding box center [690, 53] width 34 height 8
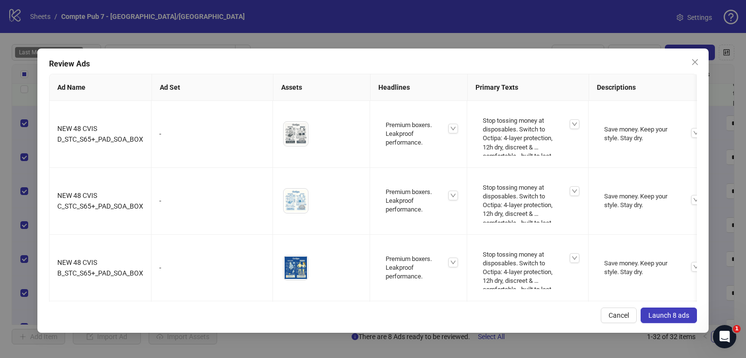
click at [670, 310] on button "Launch 8 ads" at bounding box center [669, 316] width 56 height 16
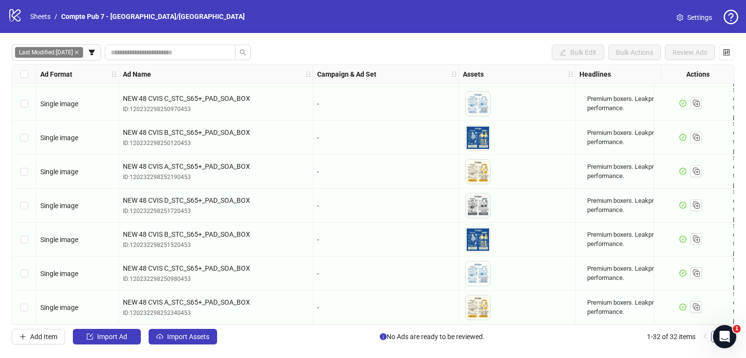
scroll to position [710, 0]
